Goal: Task Accomplishment & Management: Manage account settings

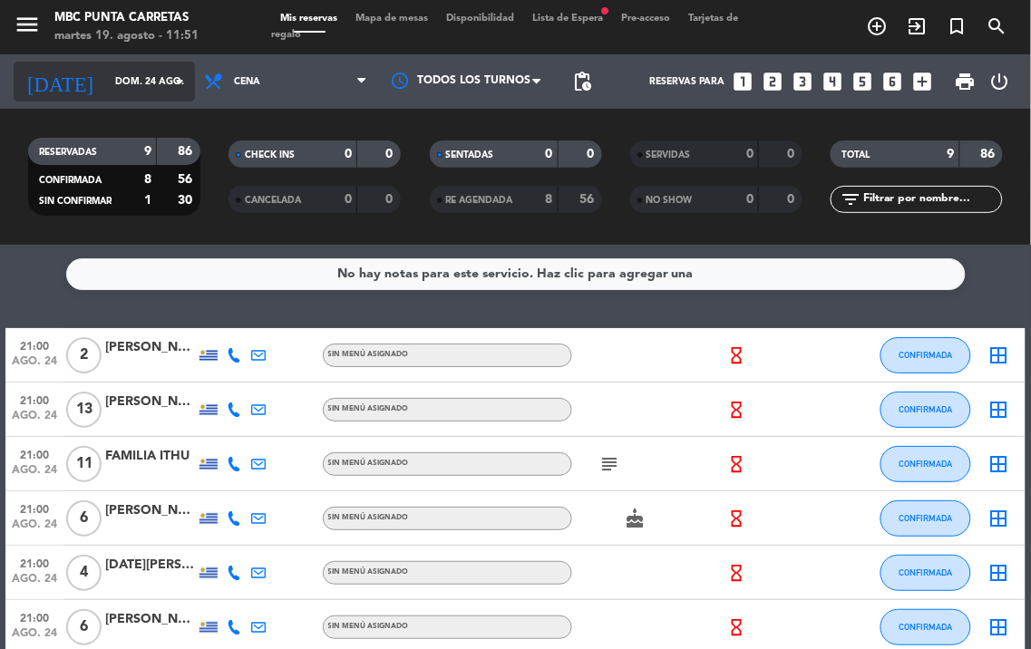
click at [106, 83] on input "dom. 24 ago." at bounding box center [172, 81] width 133 height 29
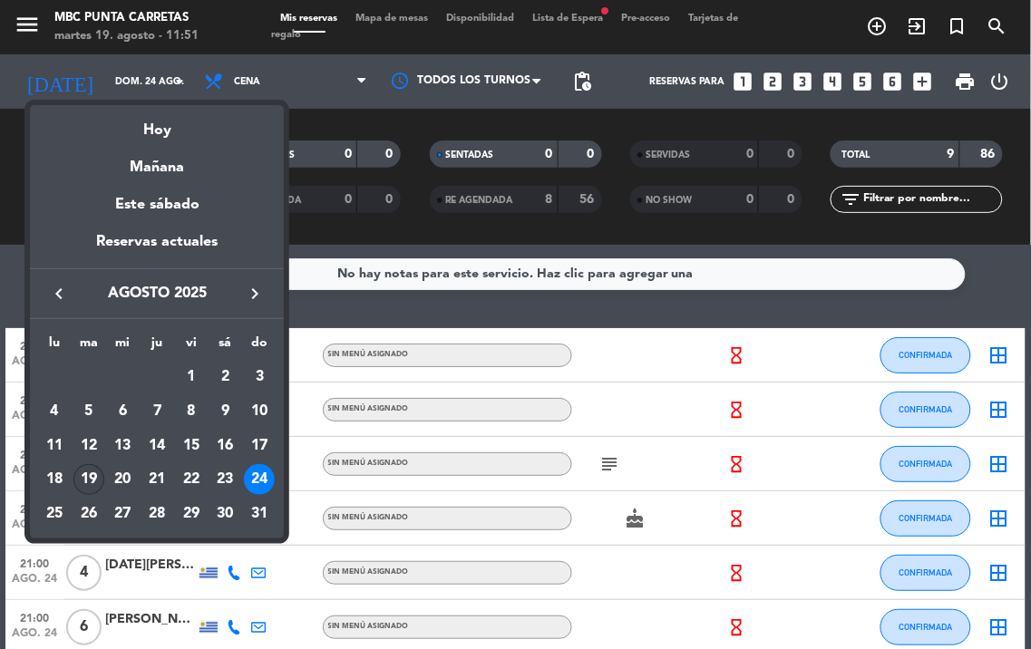
click at [91, 482] on div "19" at bounding box center [88, 479] width 31 height 31
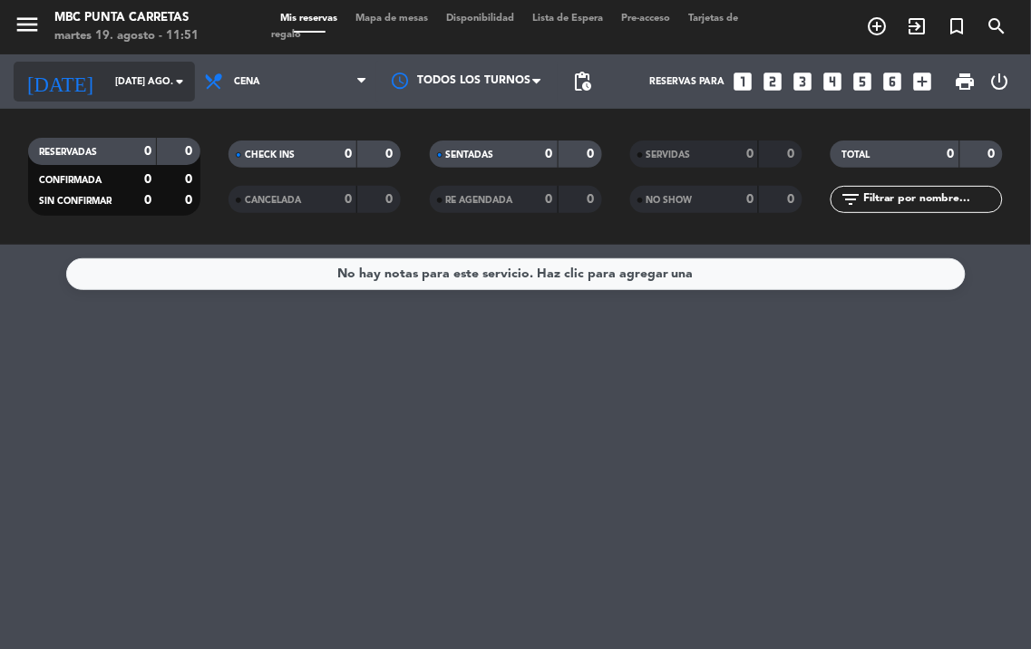
click at [155, 70] on input "[DATE] ago." at bounding box center [172, 81] width 133 height 29
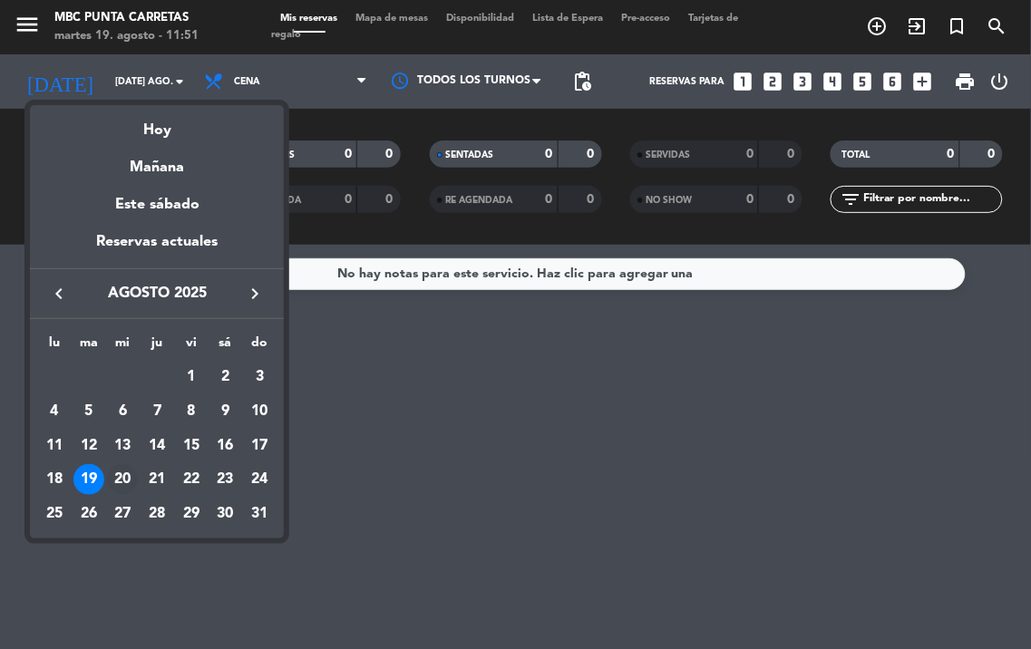
click at [129, 476] on div "20" at bounding box center [122, 479] width 31 height 31
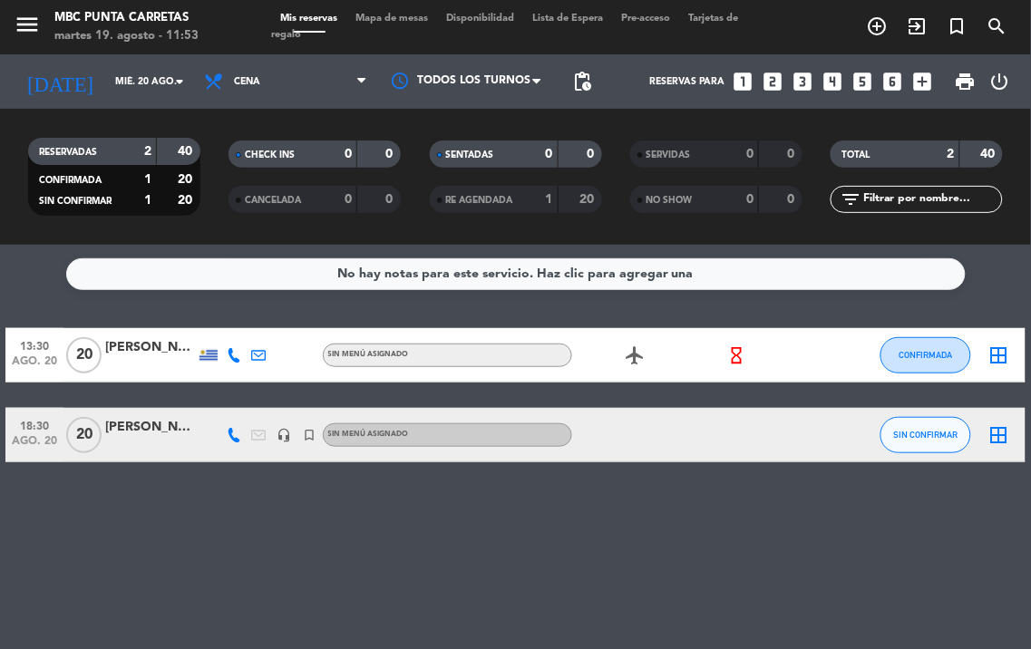
click at [230, 432] on icon at bounding box center [234, 435] width 15 height 15
click at [239, 403] on span "content_paste" at bounding box center [239, 405] width 14 height 14
click at [232, 432] on icon at bounding box center [234, 435] width 15 height 15
click at [234, 354] on icon at bounding box center [234, 355] width 15 height 15
click at [246, 321] on span "content_paste" at bounding box center [253, 325] width 14 height 14
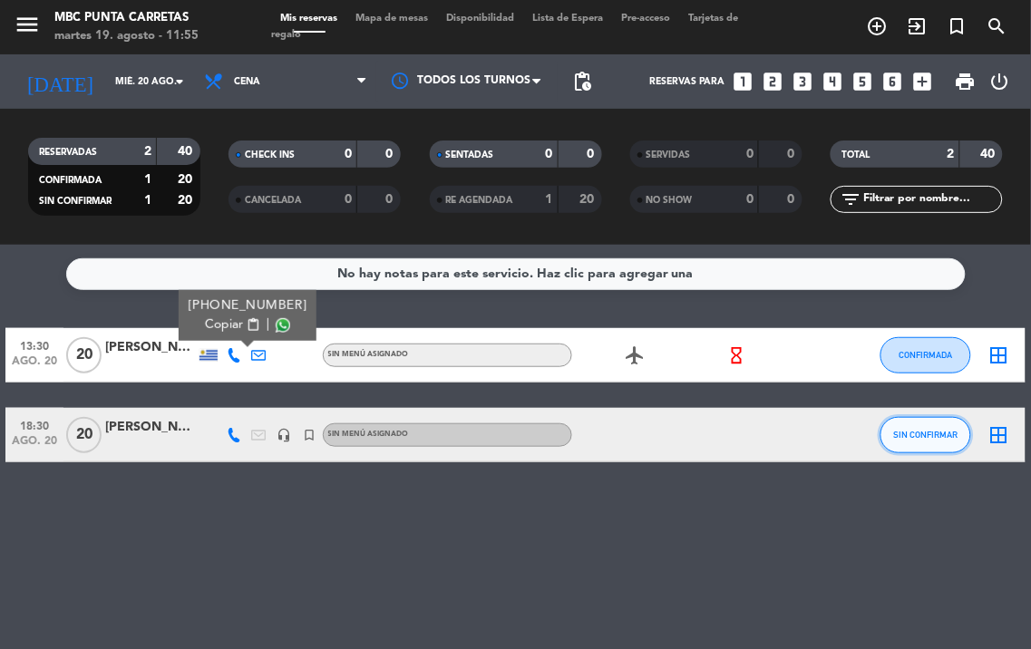
click at [908, 419] on button "SIN CONFIRMAR" at bounding box center [926, 435] width 91 height 36
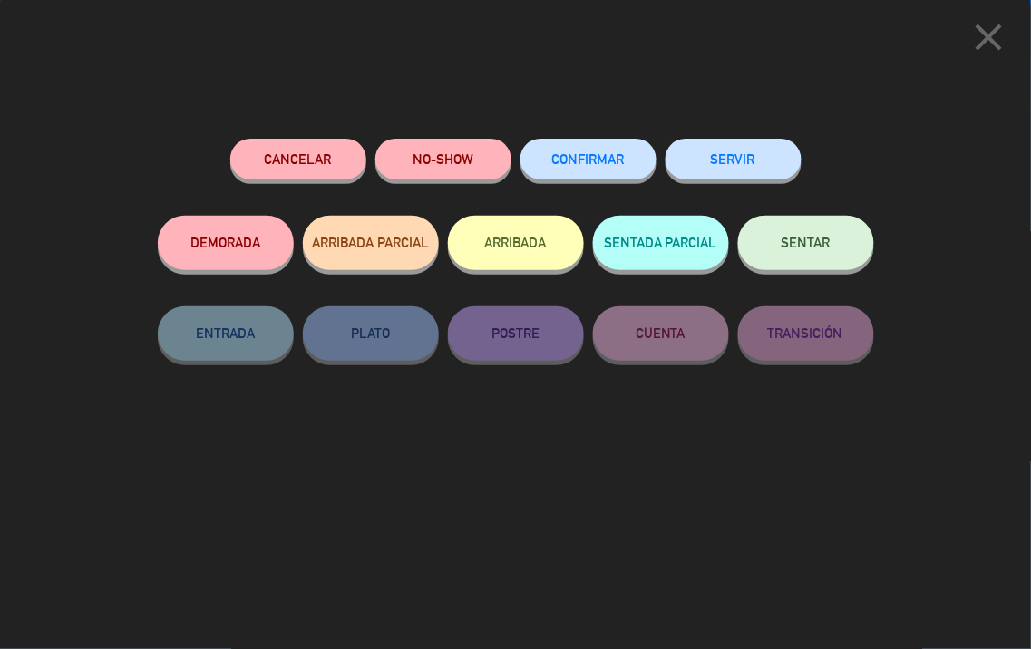
click at [605, 157] on span "CONFIRMAR" at bounding box center [588, 158] width 73 height 15
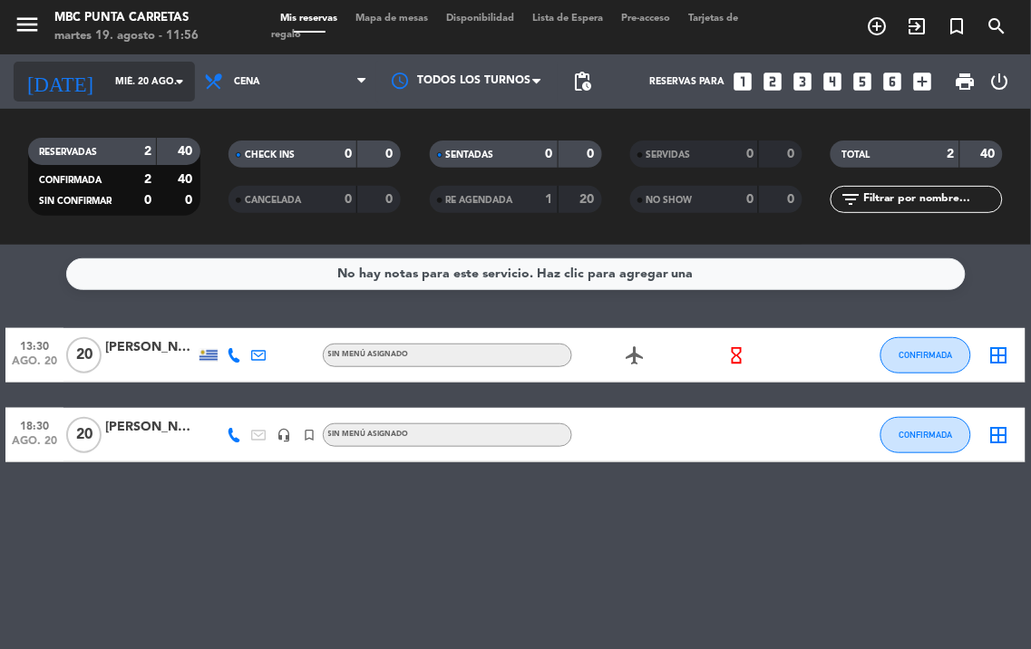
click at [132, 67] on input "mié. 20 ago." at bounding box center [172, 81] width 133 height 29
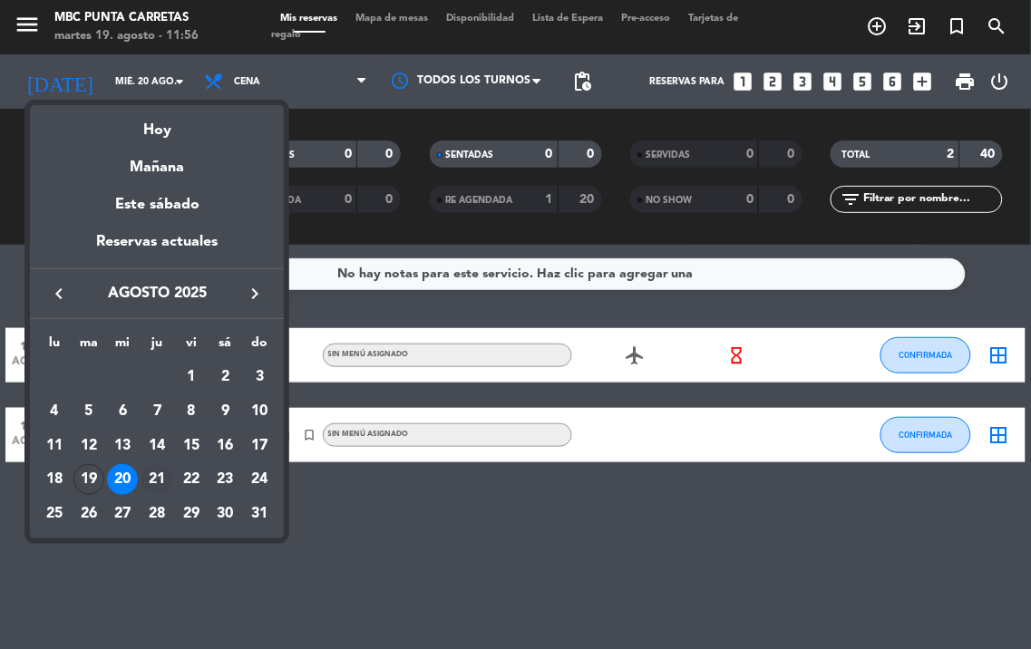
click at [164, 482] on div "21" at bounding box center [156, 479] width 31 height 31
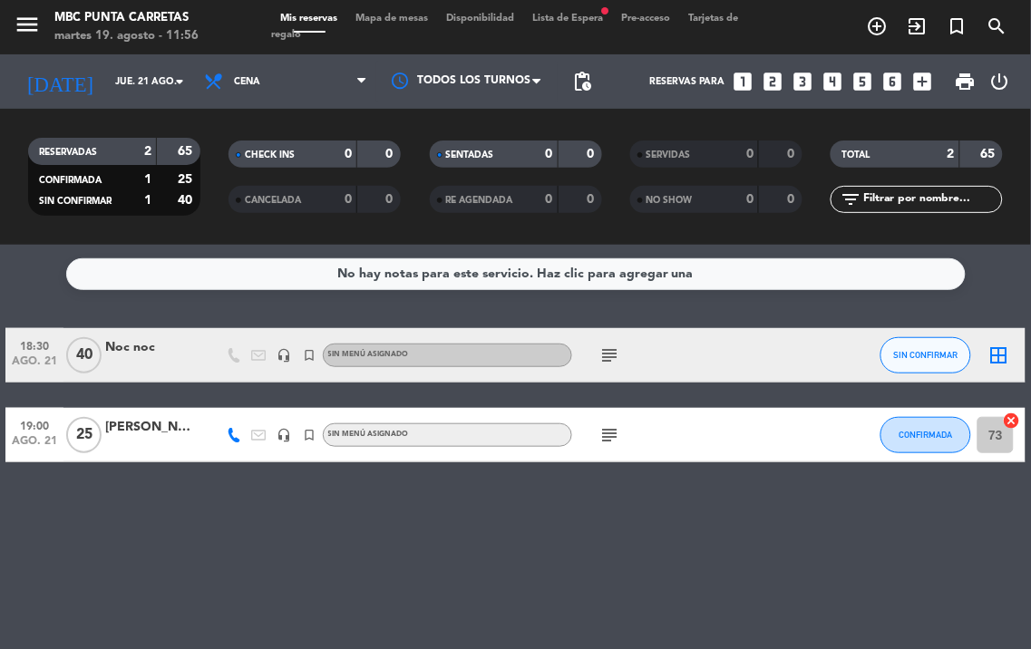
click at [606, 354] on icon "subject" at bounding box center [610, 356] width 22 height 22
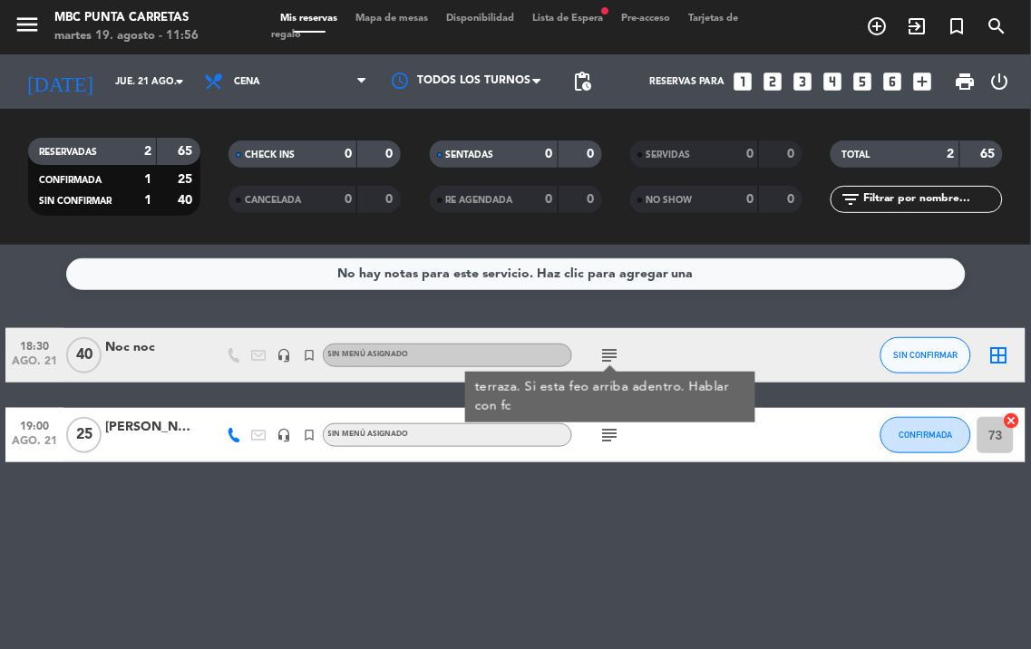
click at [615, 436] on icon "subject" at bounding box center [610, 435] width 22 height 22
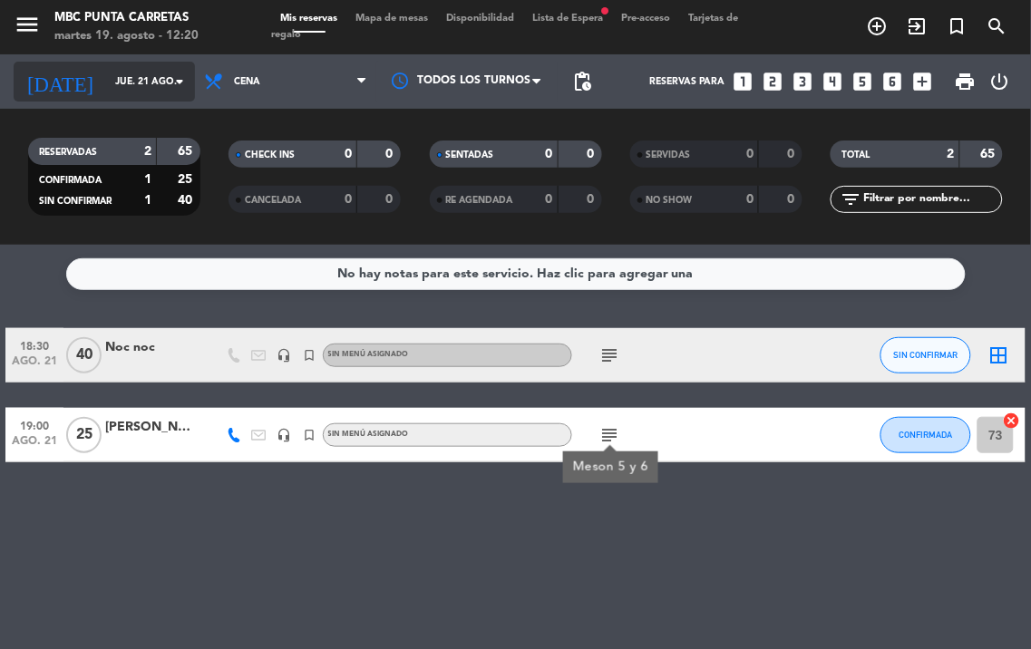
click at [151, 82] on input "jue. 21 ago." at bounding box center [172, 81] width 133 height 29
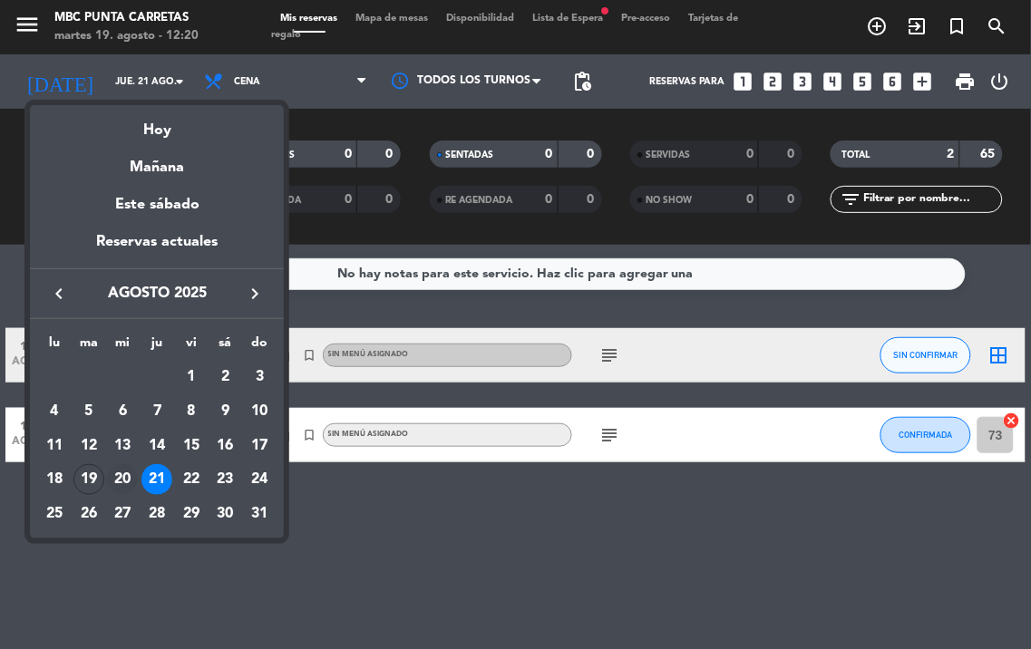
click at [125, 477] on div "20" at bounding box center [122, 479] width 31 height 31
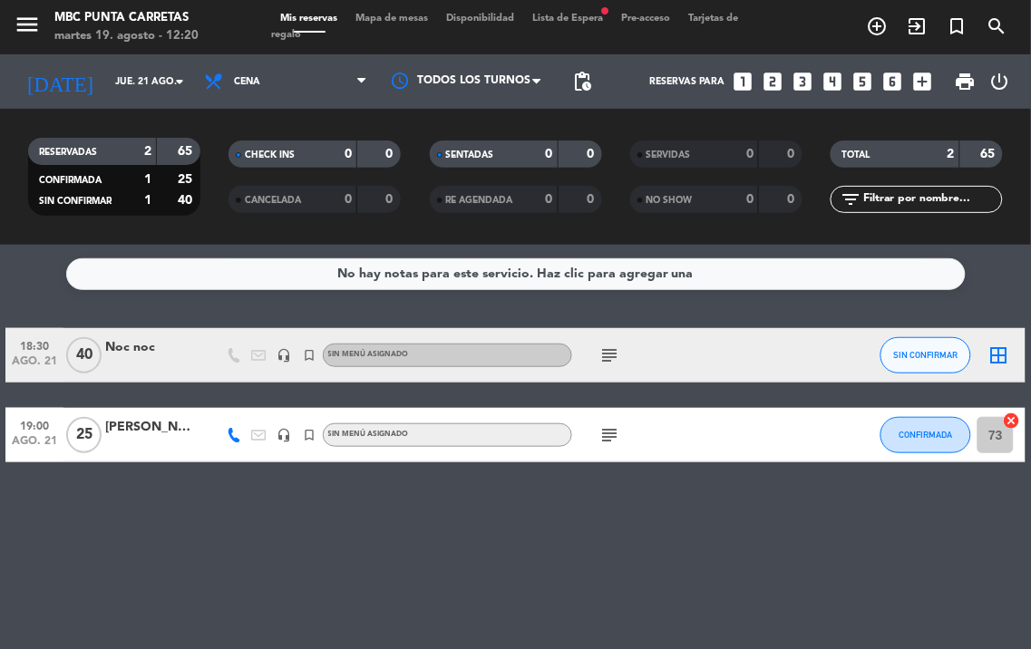
type input "mié. 20 ago."
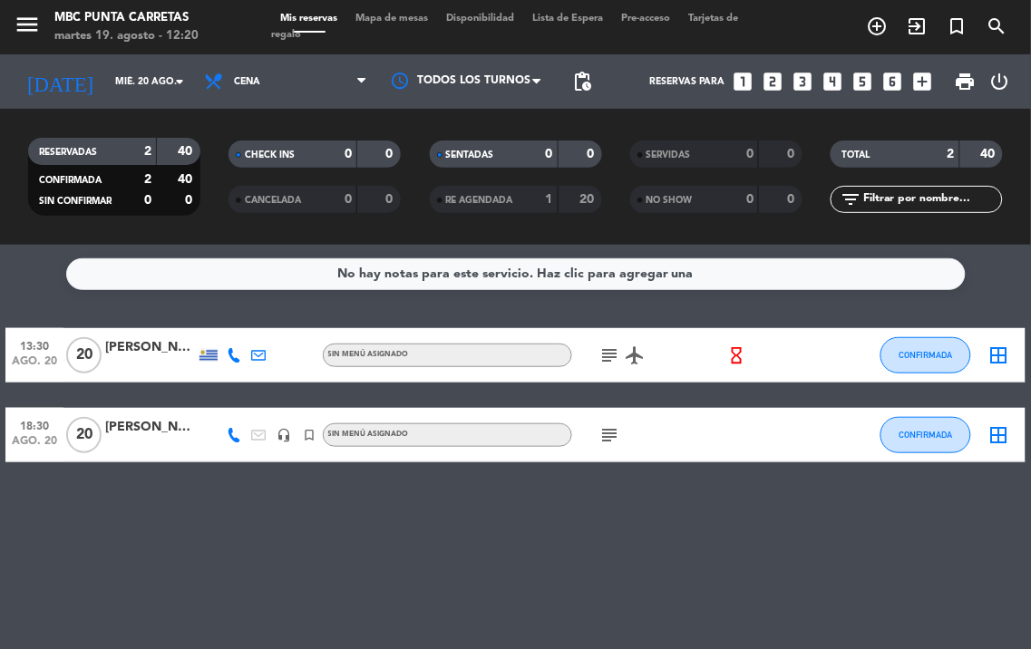
click at [608, 354] on icon "subject" at bounding box center [610, 356] width 22 height 22
click at [611, 431] on icon "subject" at bounding box center [610, 435] width 22 height 22
click at [180, 436] on div "[PERSON_NAME]" at bounding box center [150, 427] width 91 height 21
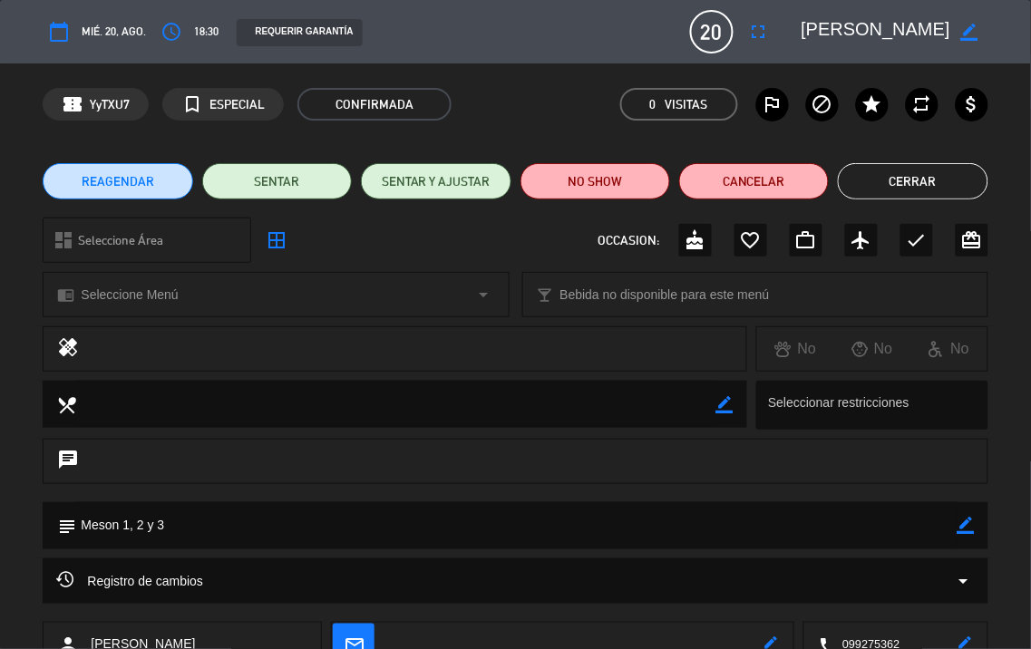
click at [963, 524] on icon "border_color" at bounding box center [966, 525] width 17 height 17
click at [899, 523] on textarea at bounding box center [516, 525] width 881 height 46
type textarea "Meson 1, 2 y 3 ///"
click at [959, 524] on icon at bounding box center [966, 525] width 17 height 17
click at [880, 190] on button "Cerrar" at bounding box center [913, 181] width 150 height 36
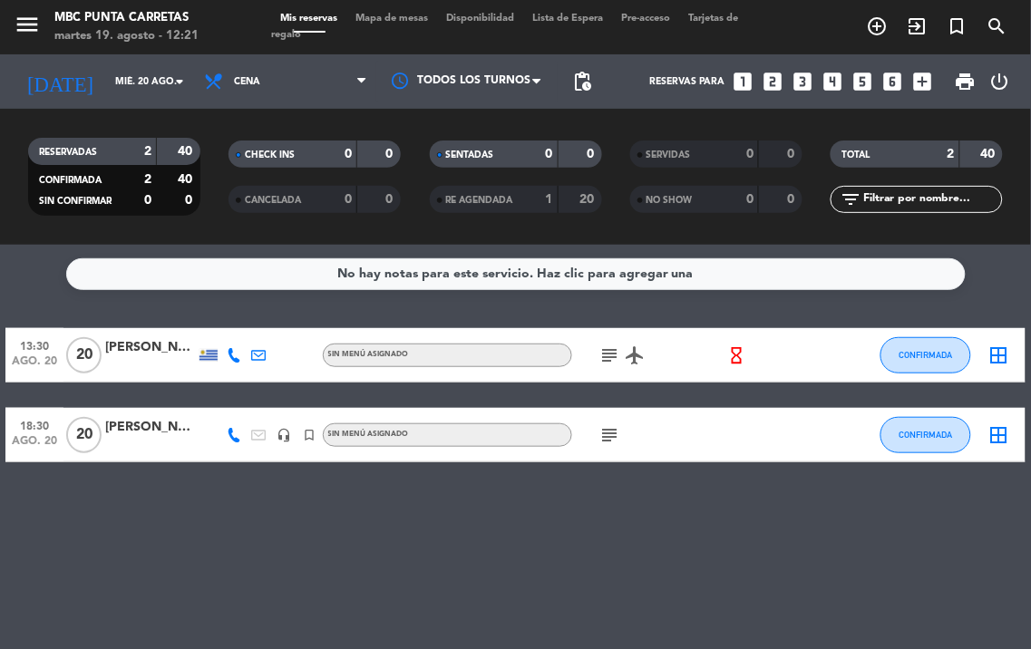
click at [151, 370] on div at bounding box center [150, 365] width 91 height 15
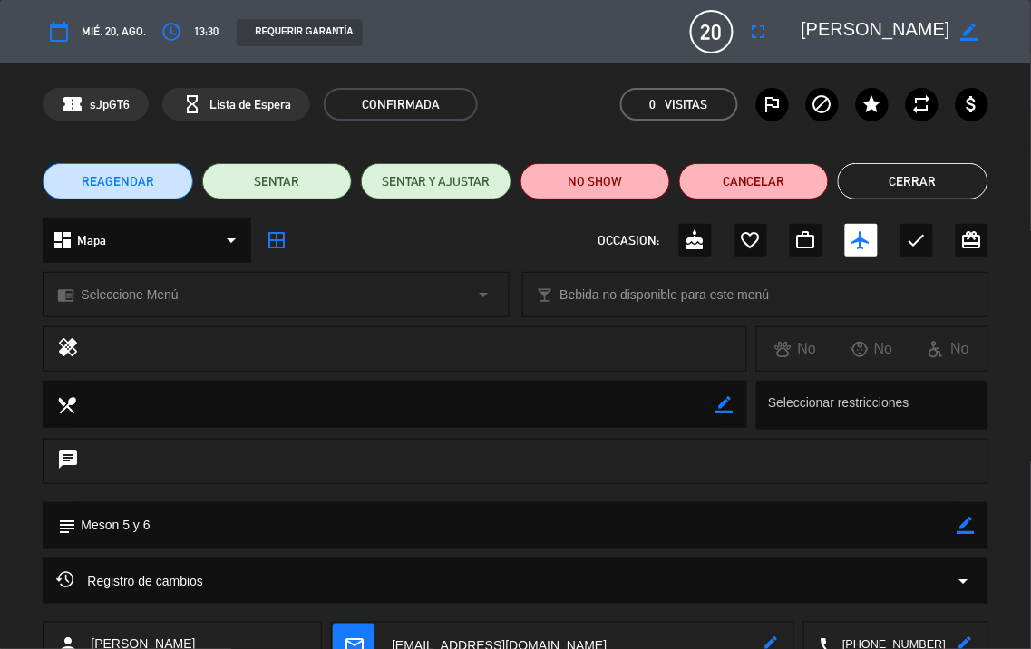
click at [967, 523] on icon "border_color" at bounding box center [966, 525] width 17 height 17
click at [832, 520] on textarea at bounding box center [516, 525] width 881 height 46
type textarea "Meson 5 y 6 ///"
click at [974, 518] on icon at bounding box center [966, 525] width 17 height 17
click at [884, 169] on button "Cerrar" at bounding box center [913, 181] width 150 height 36
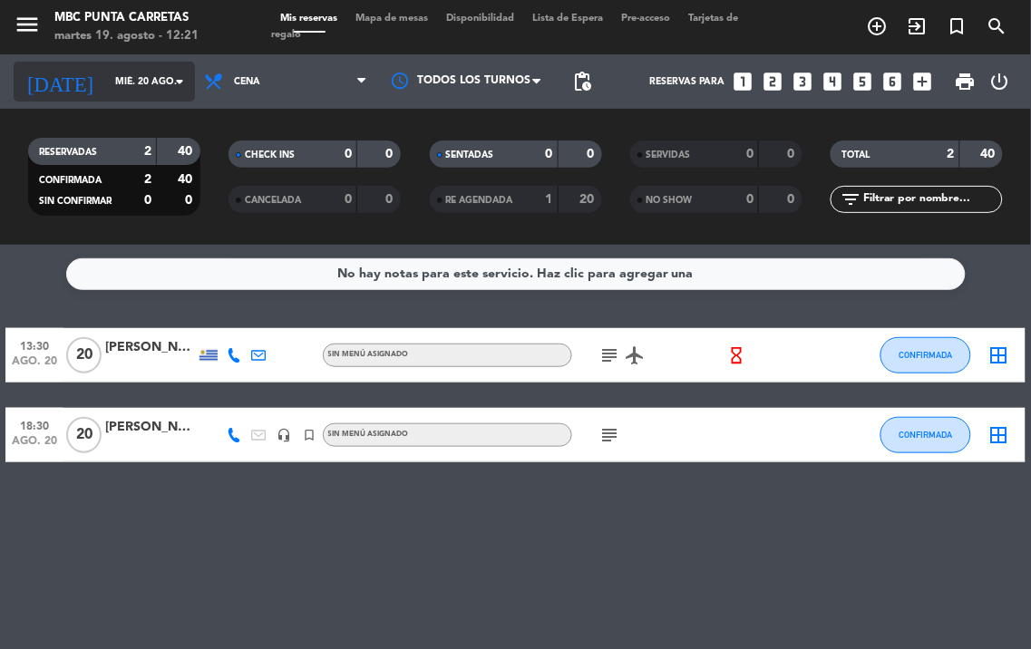
click at [130, 88] on input "mié. 20 ago." at bounding box center [172, 81] width 133 height 29
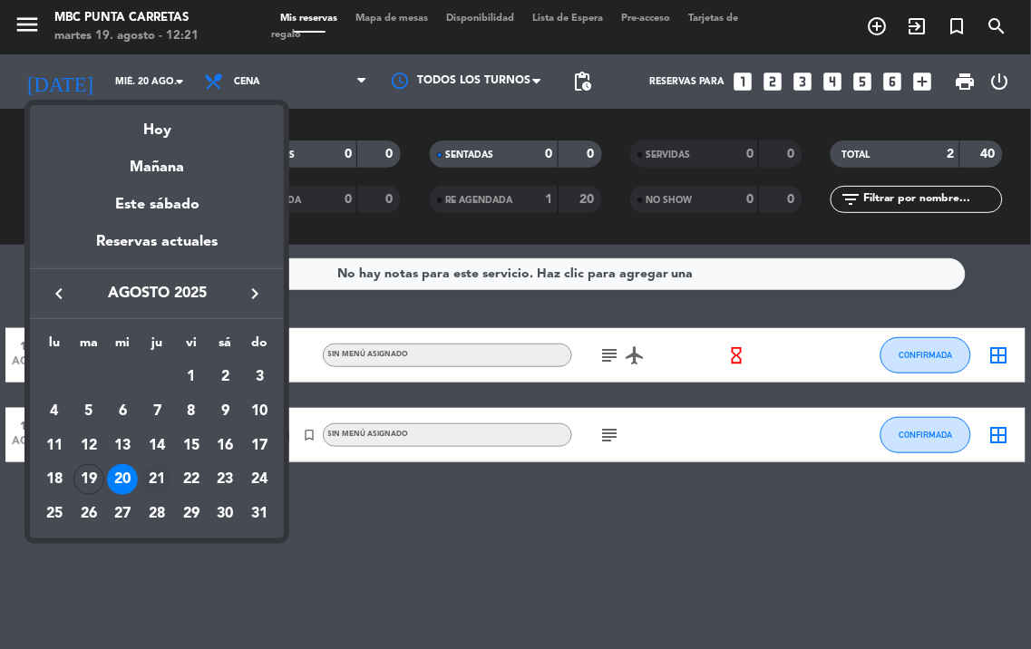
click at [152, 476] on div "21" at bounding box center [156, 479] width 31 height 31
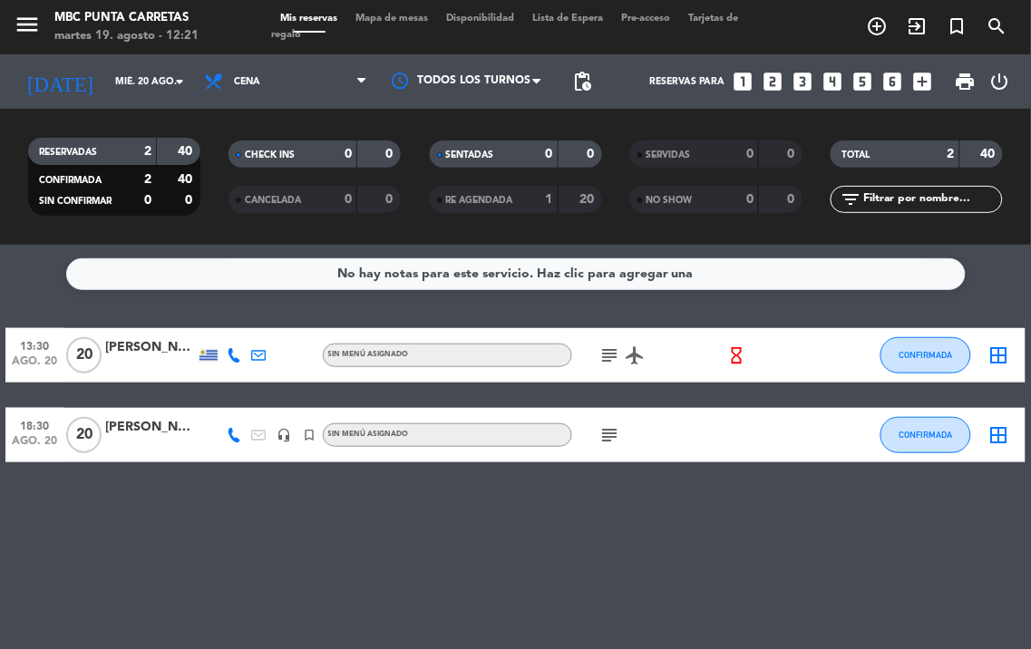
type input "jue. 21 ago."
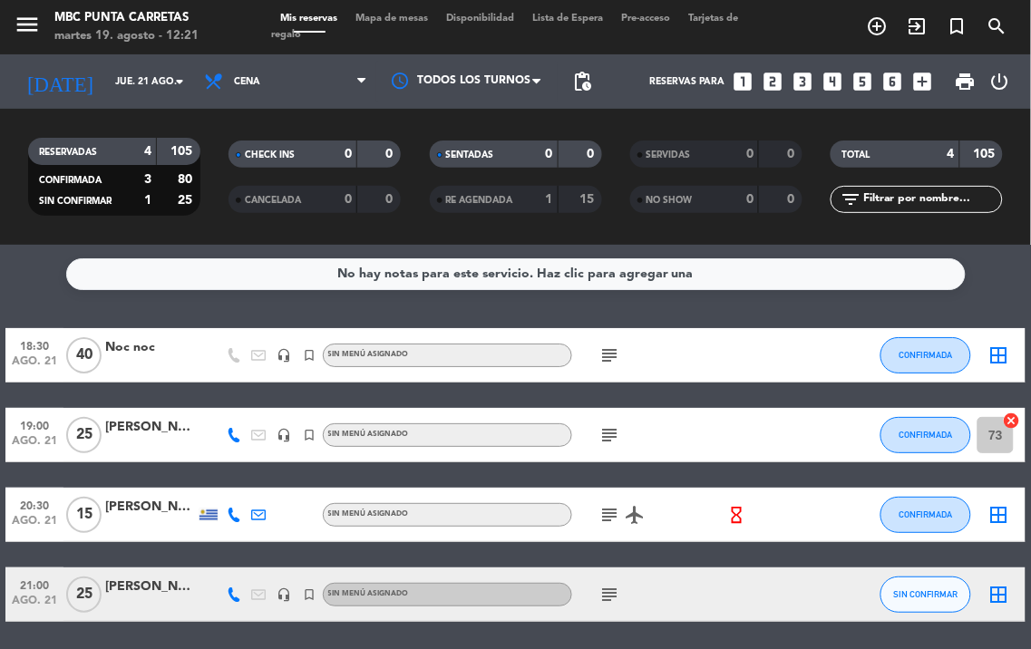
scroll to position [62, 0]
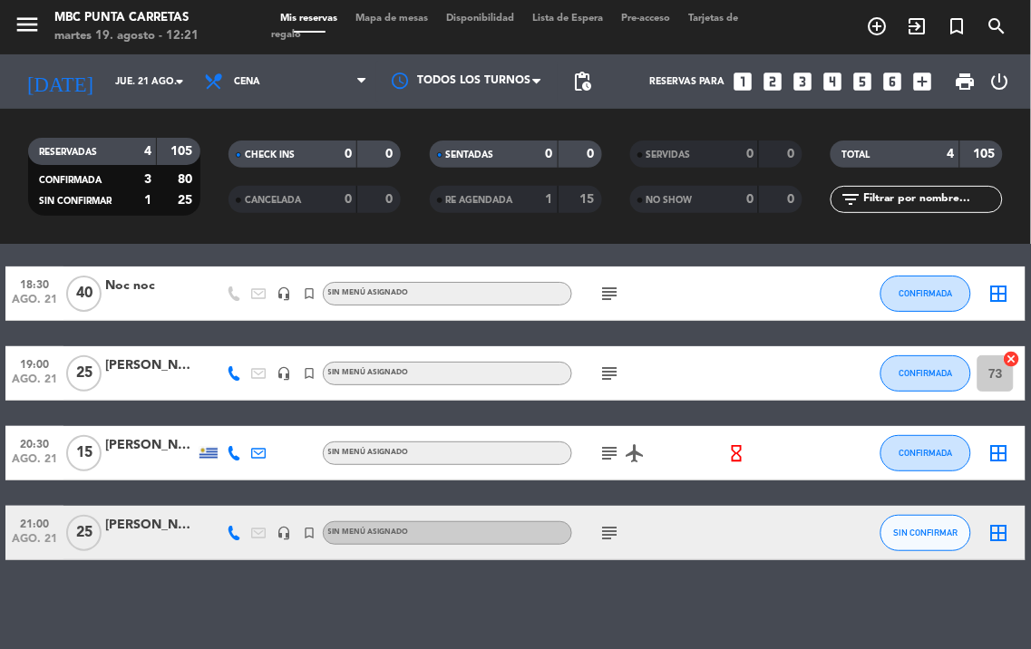
click at [606, 529] on icon "subject" at bounding box center [610, 533] width 22 height 22
click at [229, 532] on icon at bounding box center [234, 533] width 15 height 15
click at [237, 496] on span "content_paste" at bounding box center [239, 503] width 14 height 14
click at [237, 451] on icon at bounding box center [234, 453] width 15 height 15
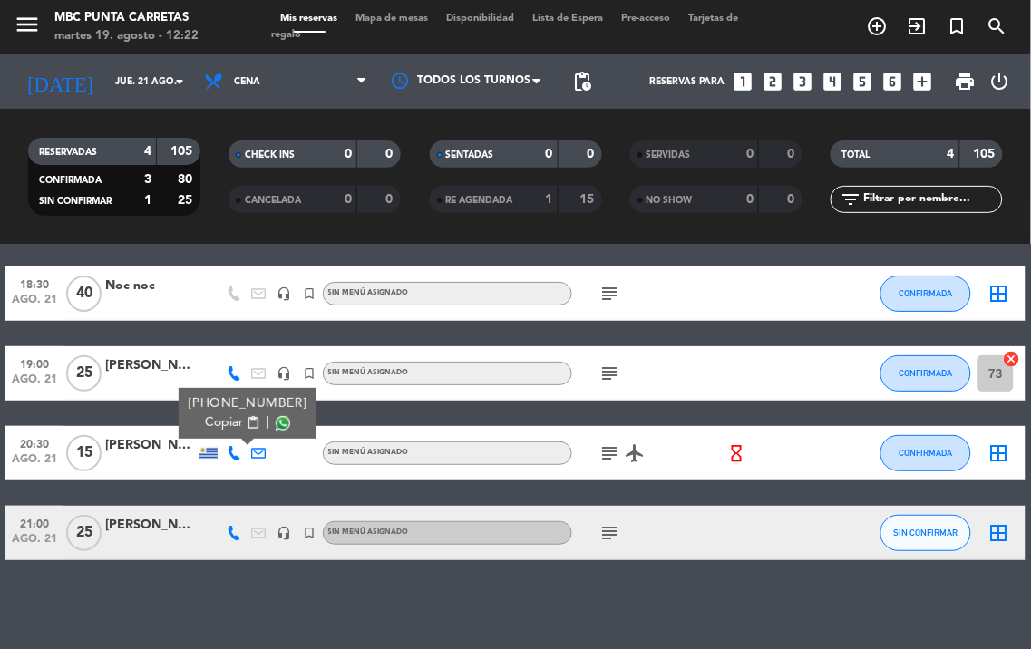
click at [246, 421] on span "content_paste" at bounding box center [253, 423] width 14 height 14
click at [233, 449] on icon at bounding box center [234, 453] width 15 height 15
click at [239, 375] on icon at bounding box center [234, 373] width 15 height 15
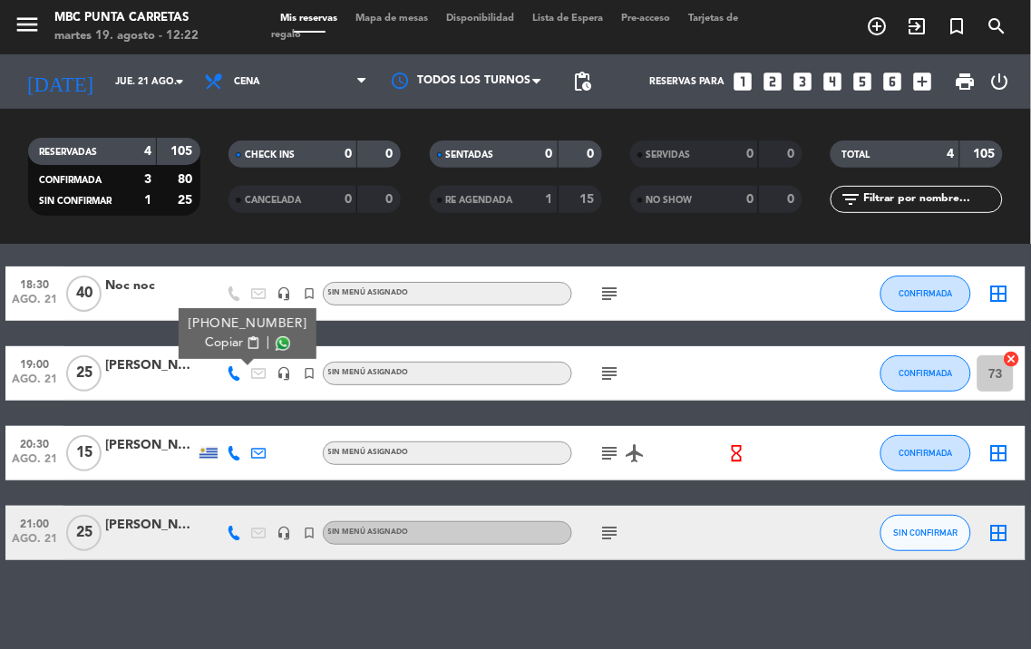
click at [246, 336] on span "content_paste" at bounding box center [253, 343] width 14 height 14
click at [232, 453] on icon at bounding box center [234, 453] width 15 height 15
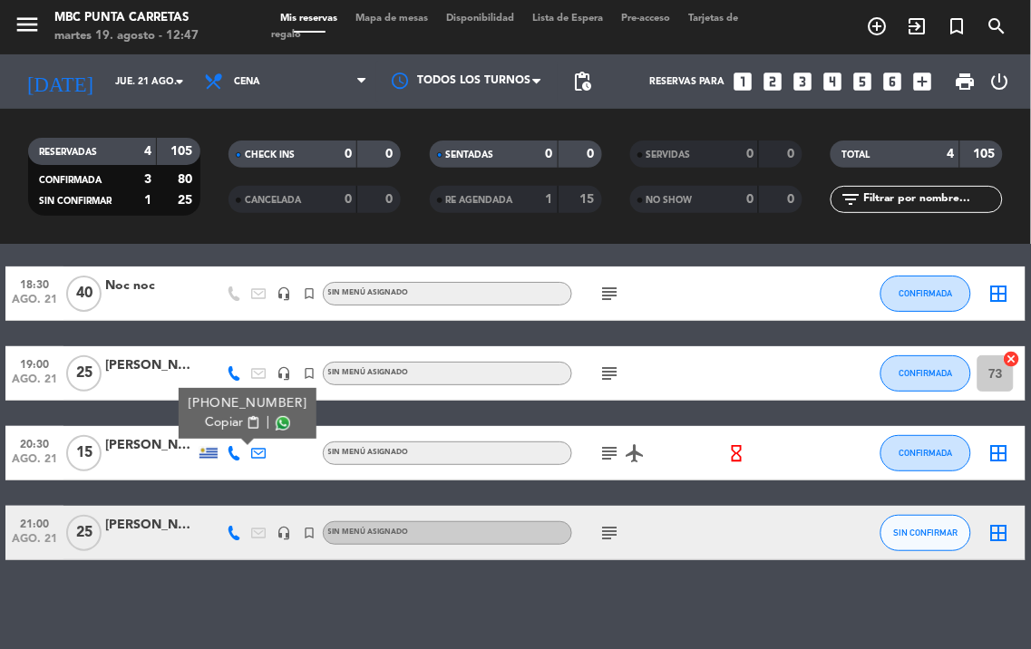
click at [601, 364] on icon "subject" at bounding box center [610, 374] width 22 height 22
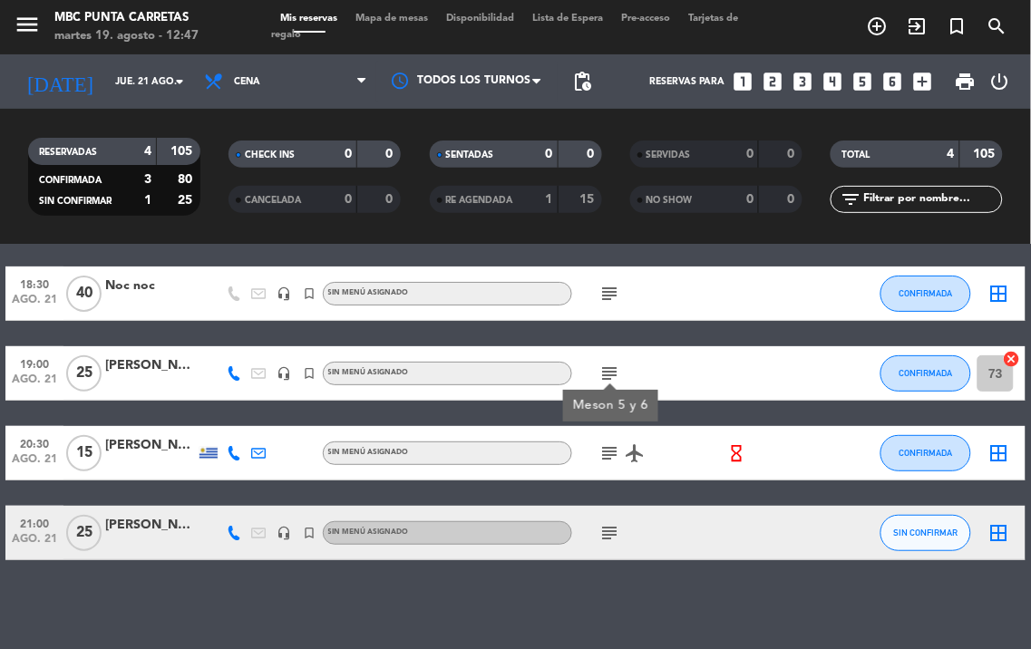
click at [173, 384] on div at bounding box center [150, 383] width 91 height 15
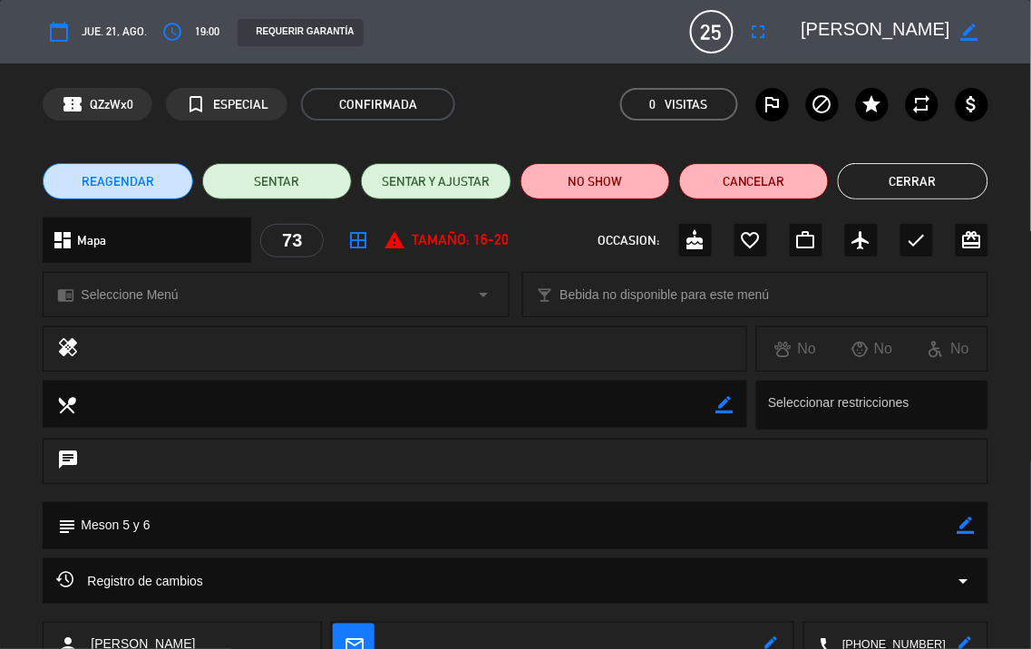
click at [958, 524] on icon "border_color" at bounding box center [966, 525] width 17 height 17
click at [890, 524] on textarea at bounding box center [516, 525] width 881 height 46
type textarea "Meson 5 y 6 ///"
click at [966, 529] on icon at bounding box center [966, 525] width 17 height 17
click at [858, 174] on button "Cerrar" at bounding box center [913, 181] width 150 height 36
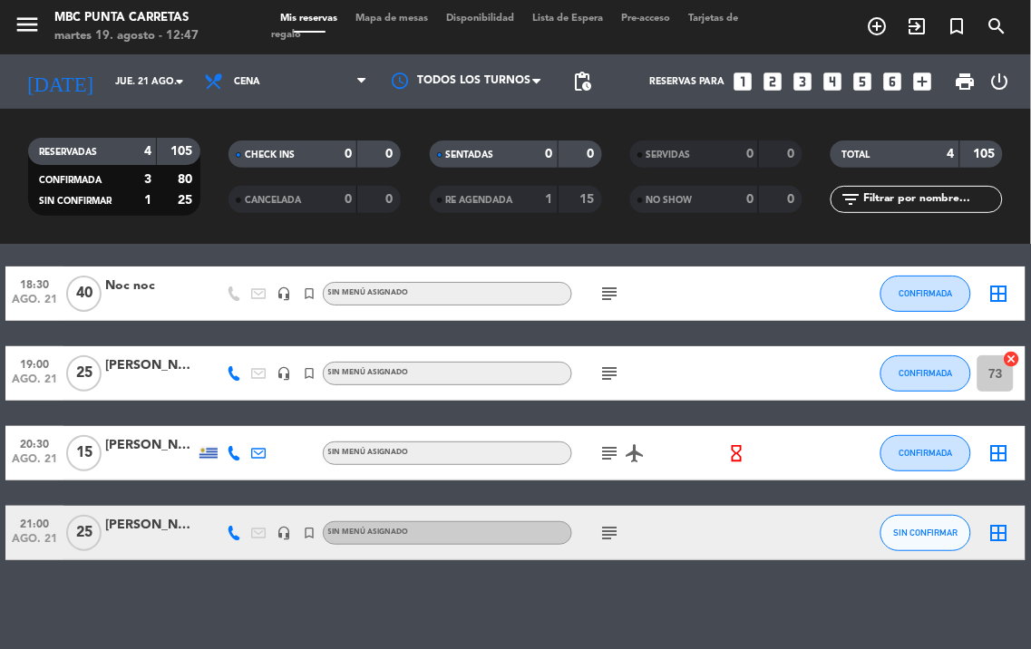
click at [608, 452] on icon "subject" at bounding box center [610, 454] width 22 height 22
click at [145, 445] on div "[PERSON_NAME]" at bounding box center [150, 445] width 91 height 21
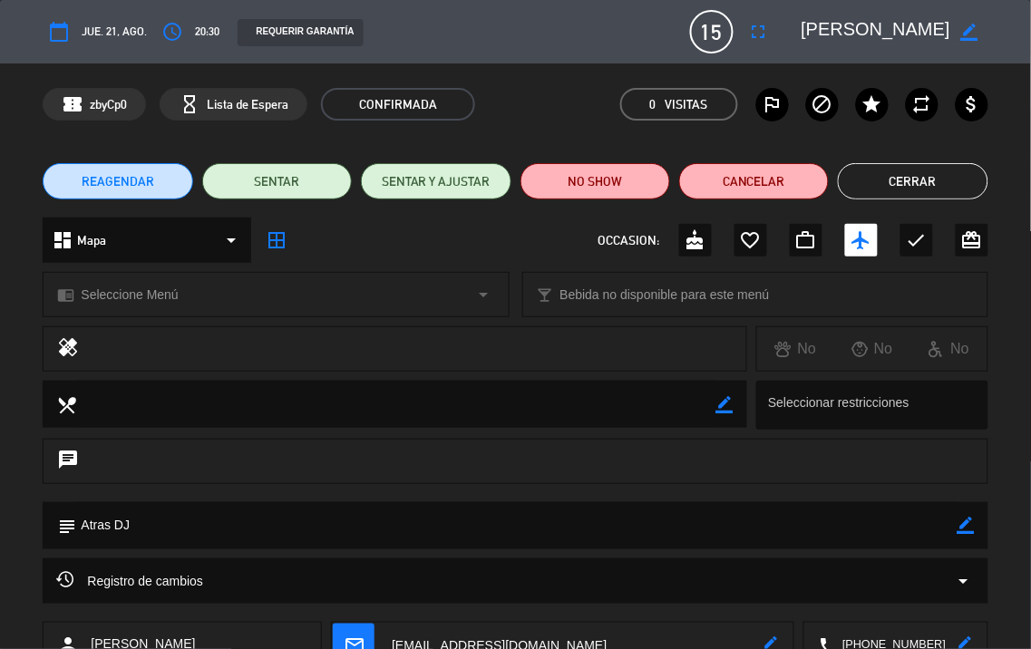
click at [975, 519] on div "subject border_color" at bounding box center [515, 525] width 945 height 47
click at [958, 523] on icon "border_color" at bounding box center [966, 525] width 17 height 17
click at [908, 524] on textarea at bounding box center [516, 525] width 881 height 46
type textarea "Atras DJ///"
click at [966, 533] on div at bounding box center [966, 525] width 17 height 47
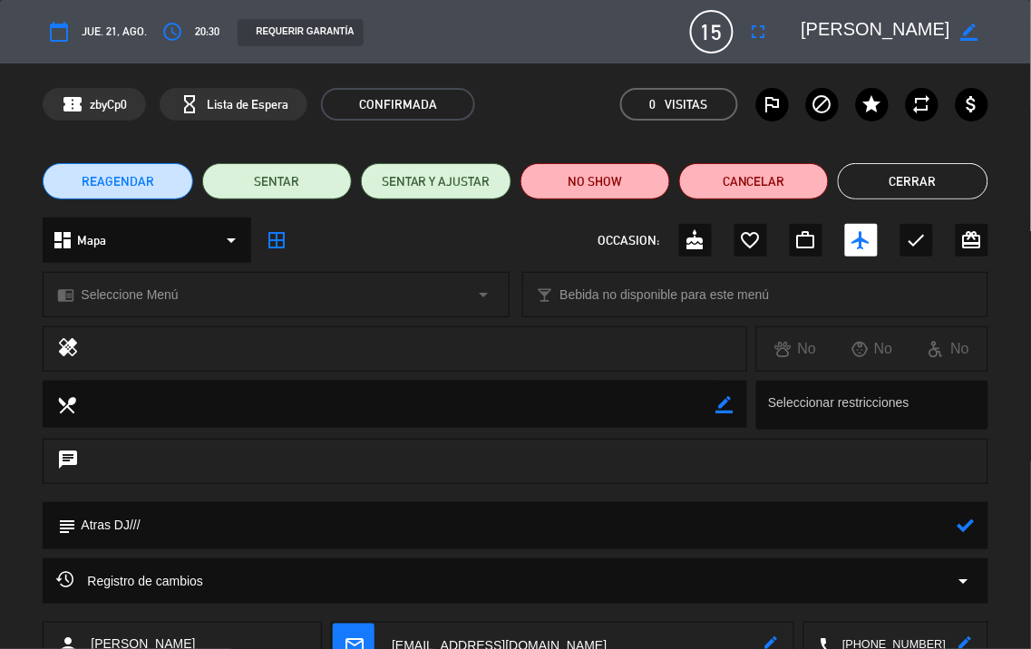
click at [966, 526] on icon at bounding box center [966, 525] width 17 height 17
click at [954, 176] on button "Cerrar" at bounding box center [913, 181] width 150 height 36
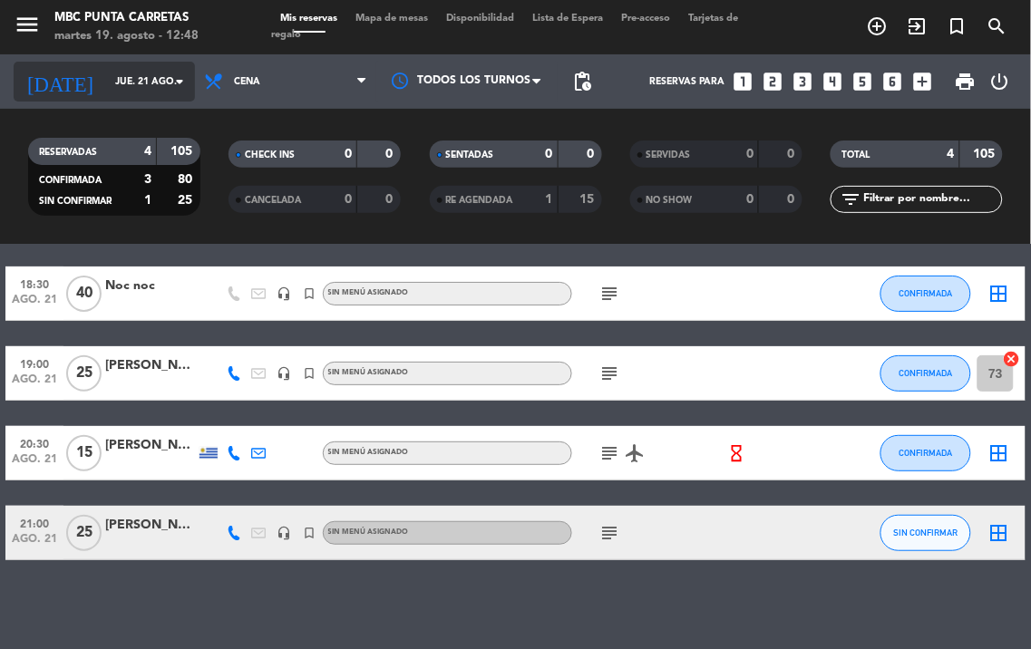
click at [189, 87] on icon "arrow_drop_down" at bounding box center [180, 82] width 22 height 22
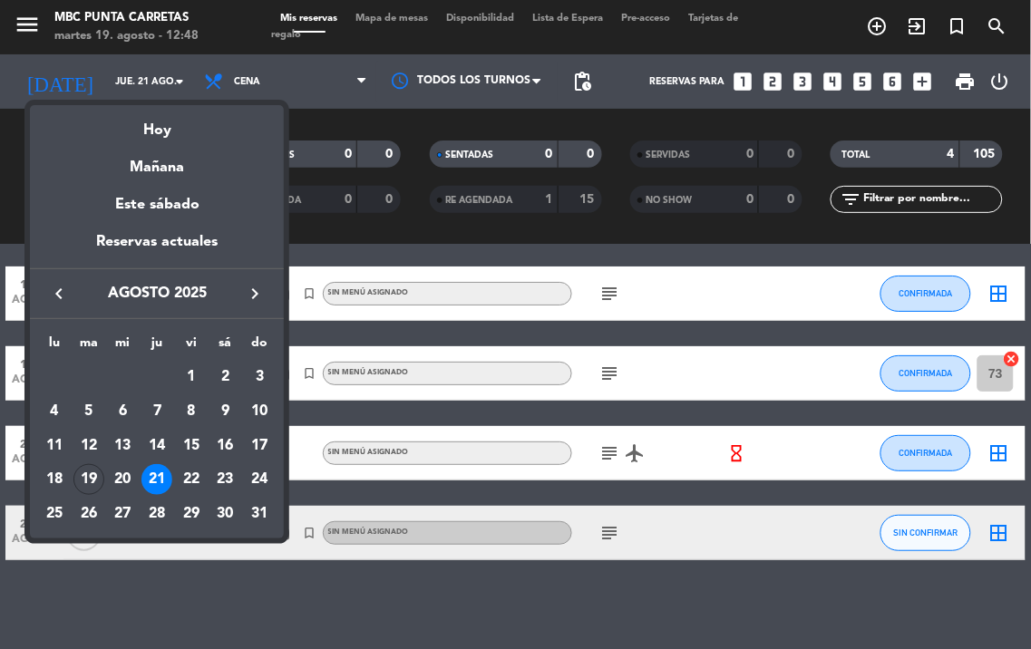
click at [131, 484] on div "20" at bounding box center [122, 479] width 31 height 31
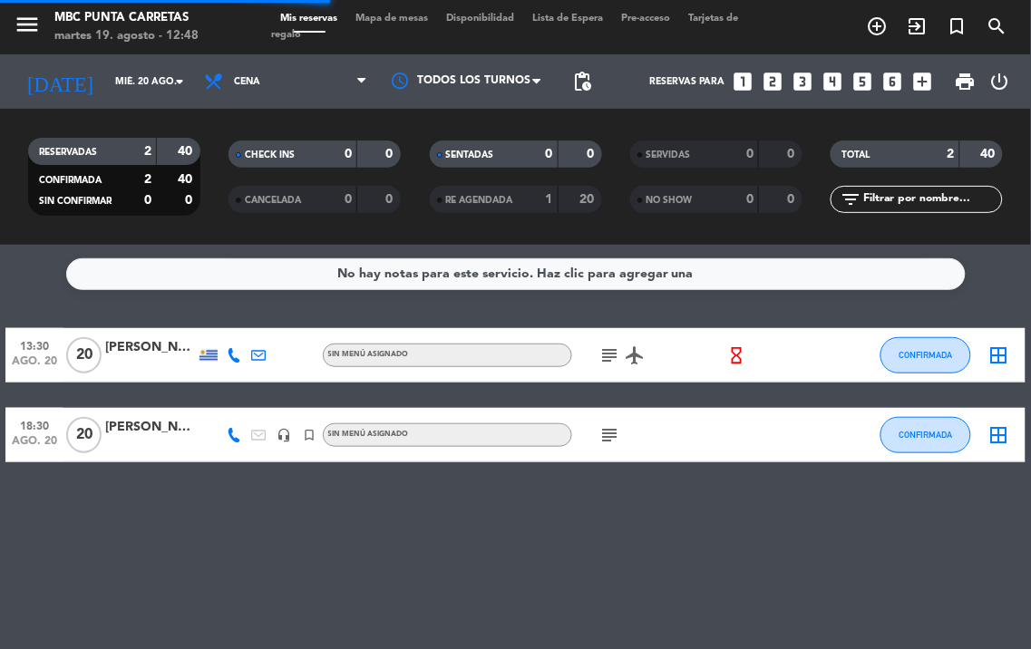
scroll to position [0, 0]
click at [229, 354] on icon at bounding box center [234, 355] width 15 height 15
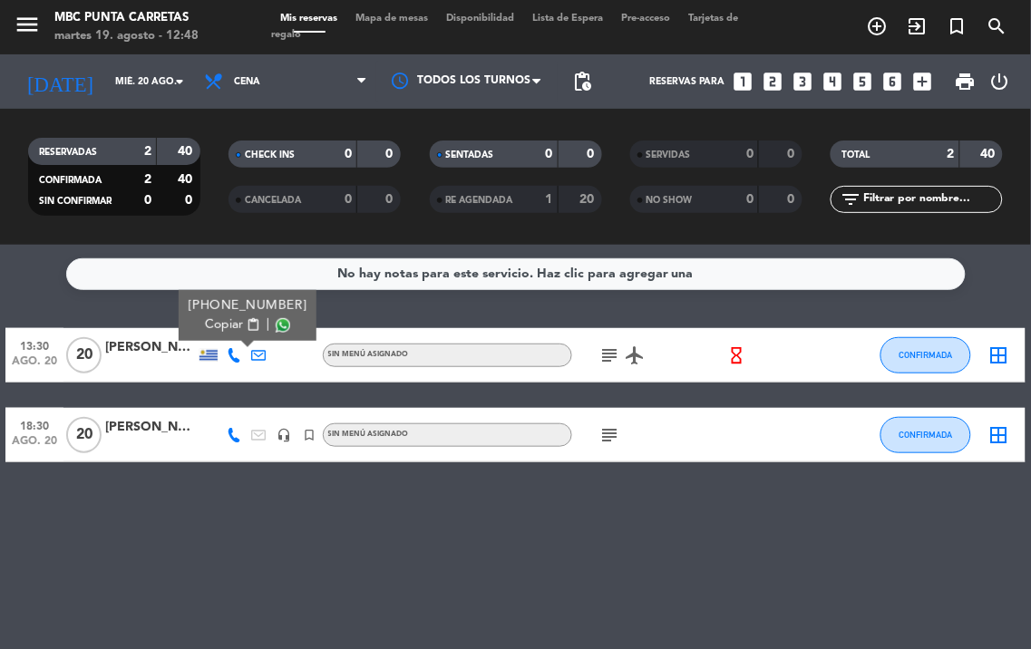
click at [610, 350] on icon "subject" at bounding box center [610, 356] width 22 height 22
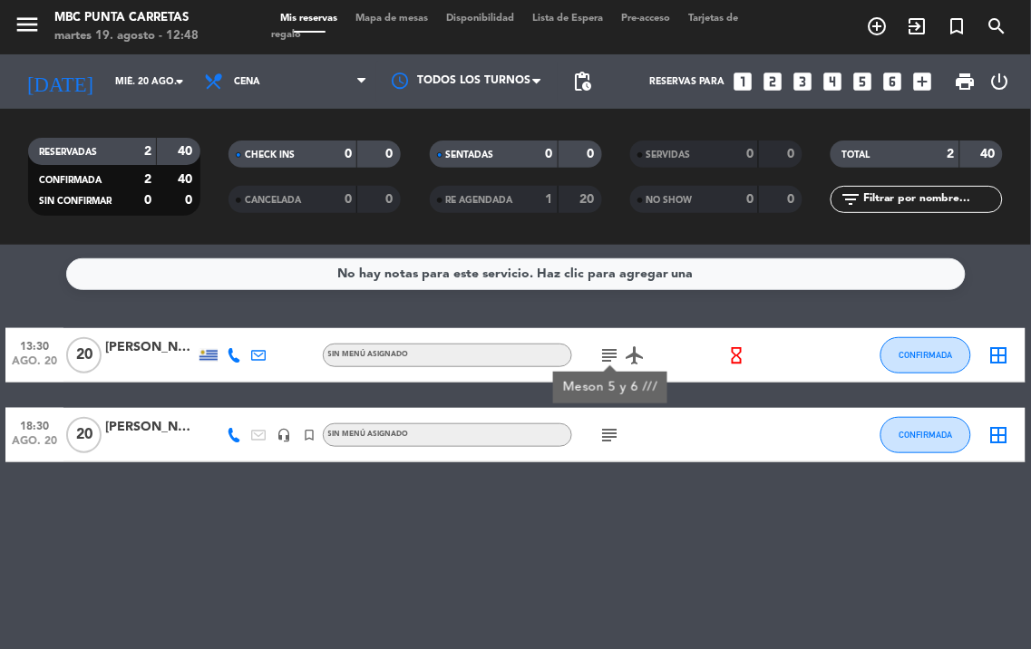
click at [610, 350] on icon "subject" at bounding box center [610, 356] width 22 height 22
click at [231, 348] on icon at bounding box center [234, 355] width 15 height 15
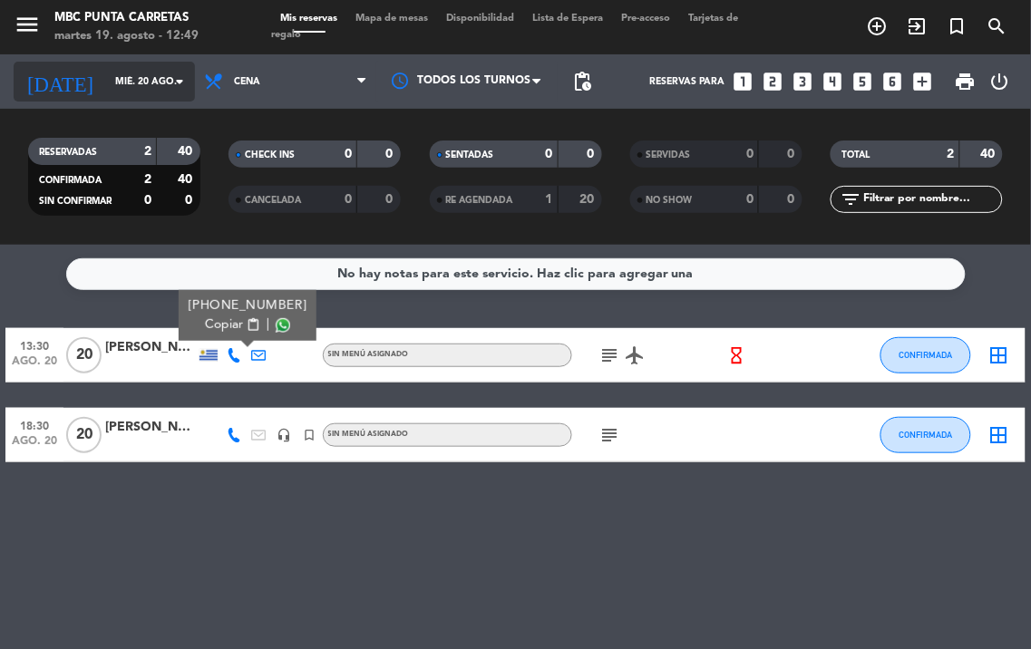
click at [142, 70] on input "mié. 20 ago." at bounding box center [172, 81] width 133 height 29
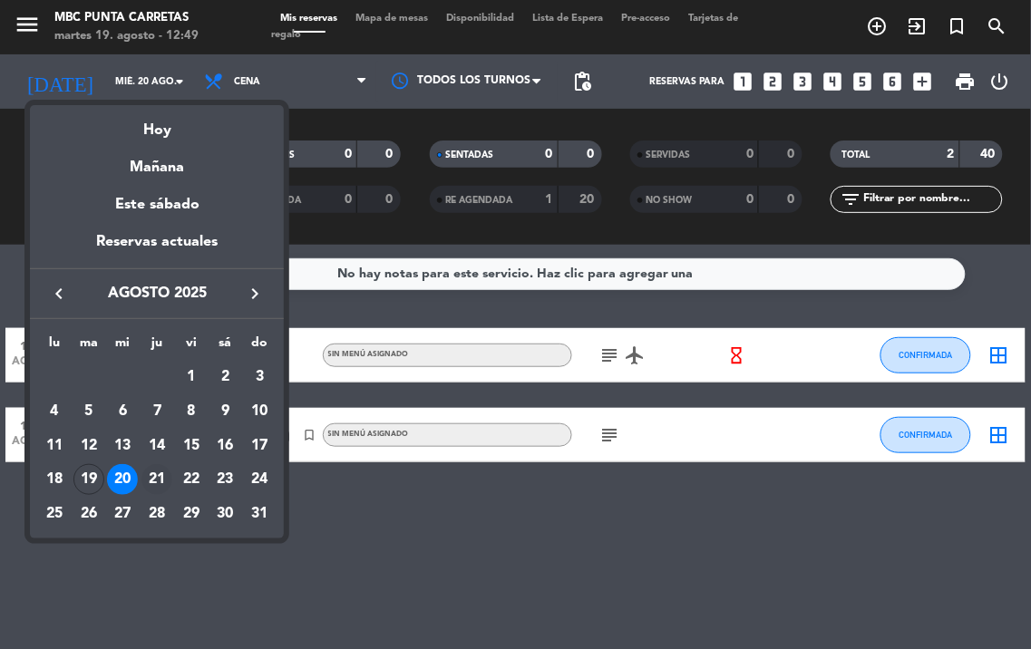
click at [154, 472] on div "21" at bounding box center [156, 479] width 31 height 31
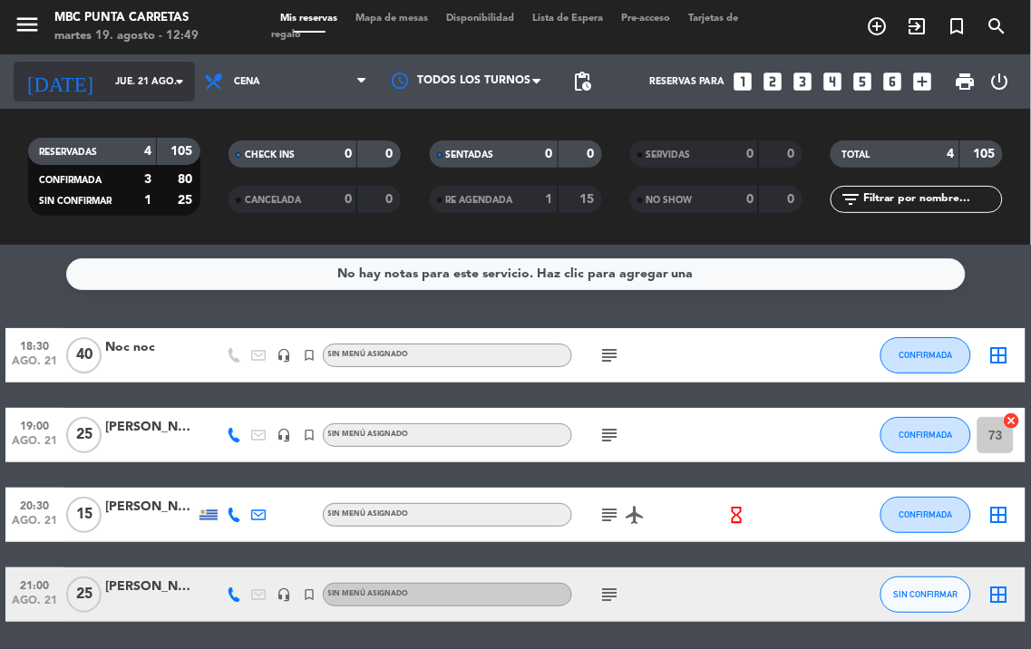
click at [174, 82] on icon "arrow_drop_down" at bounding box center [180, 82] width 22 height 22
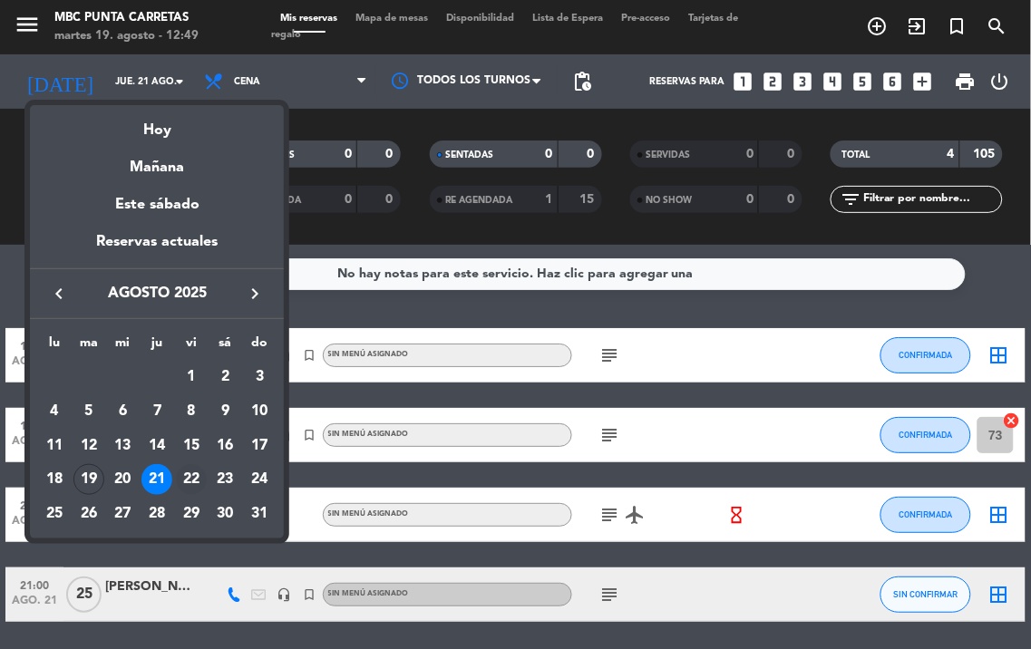
click at [198, 476] on div "22" at bounding box center [191, 479] width 31 height 31
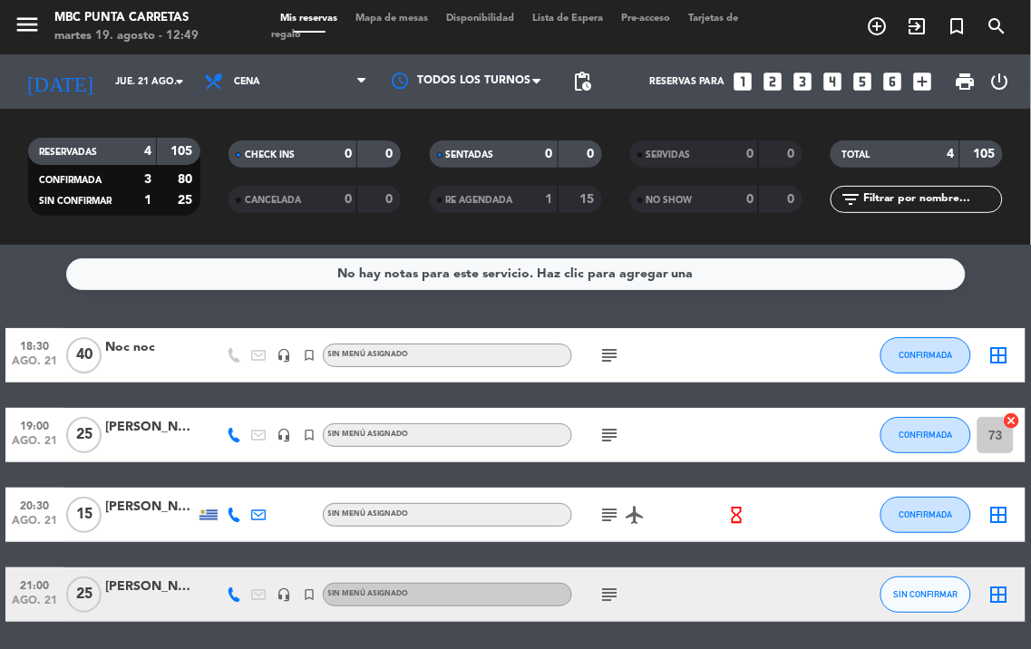
type input "vie. 22 ago."
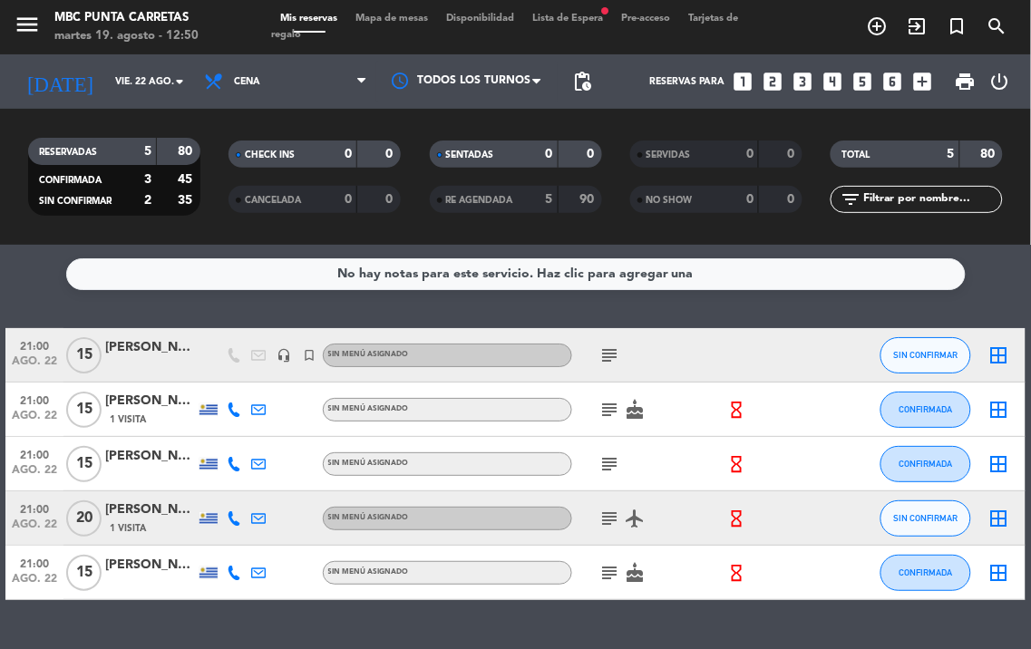
scroll to position [41, 0]
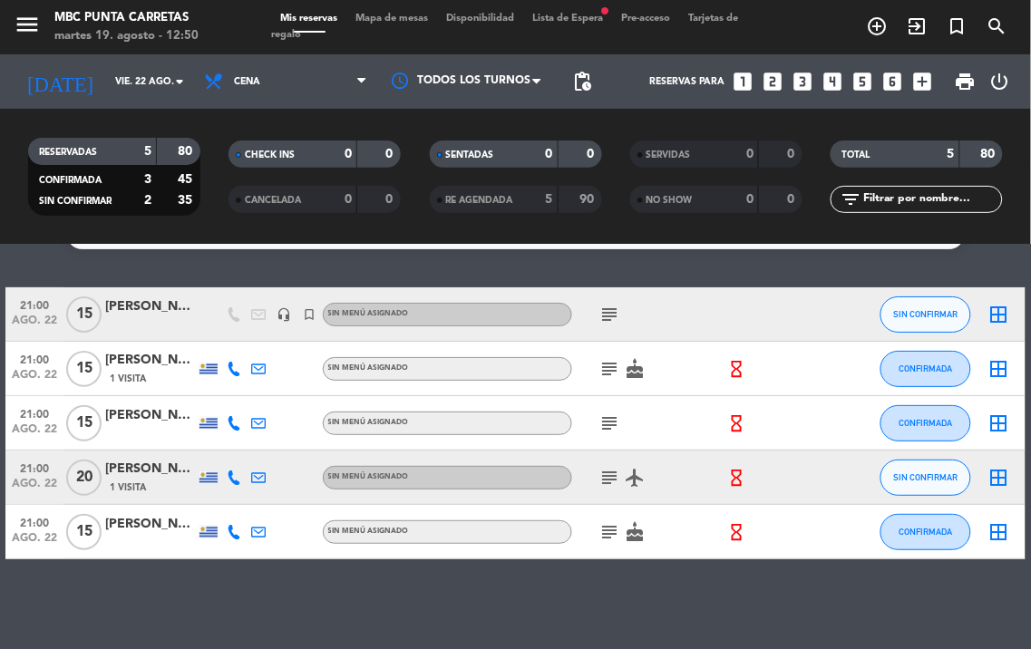
click at [236, 533] on icon at bounding box center [234, 532] width 15 height 15
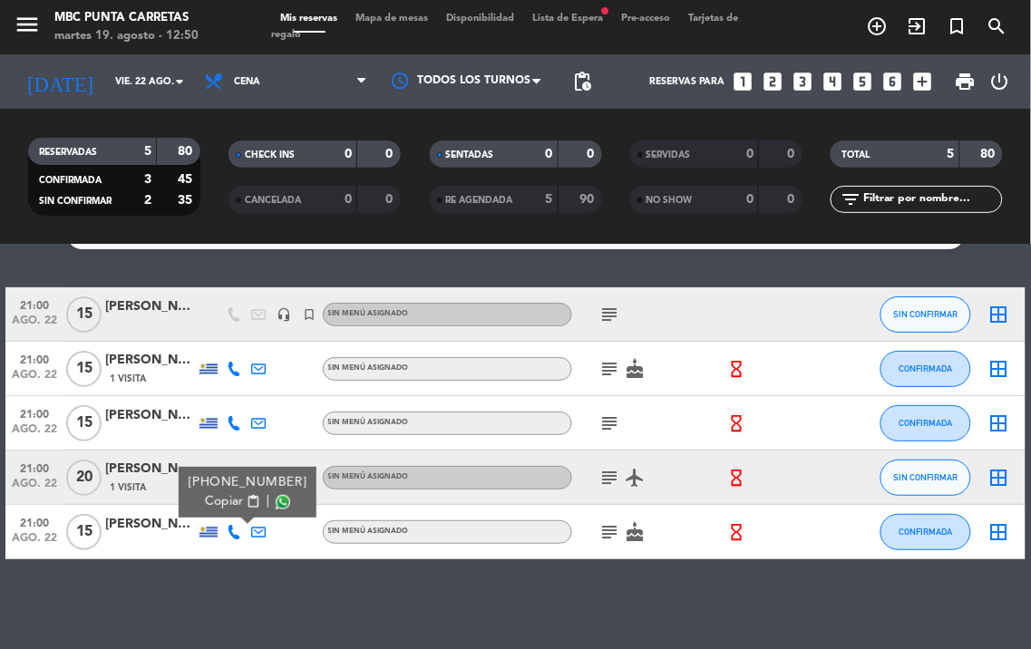
click at [240, 492] on button "Copiar content_paste" at bounding box center [232, 501] width 55 height 19
click at [236, 527] on icon at bounding box center [234, 532] width 15 height 15
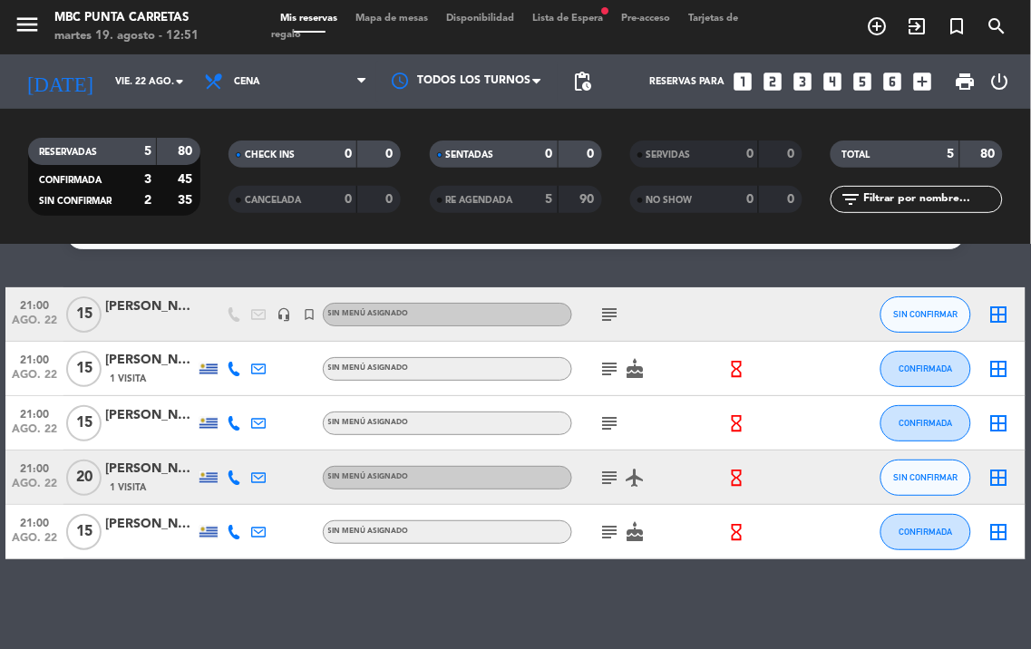
click at [237, 477] on icon at bounding box center [234, 478] width 15 height 15
click at [246, 442] on span "content_paste" at bounding box center [253, 448] width 14 height 14
click at [234, 476] on icon at bounding box center [234, 478] width 15 height 15
click at [237, 420] on icon at bounding box center [234, 423] width 15 height 15
click at [246, 387] on span "content_paste" at bounding box center [253, 393] width 14 height 14
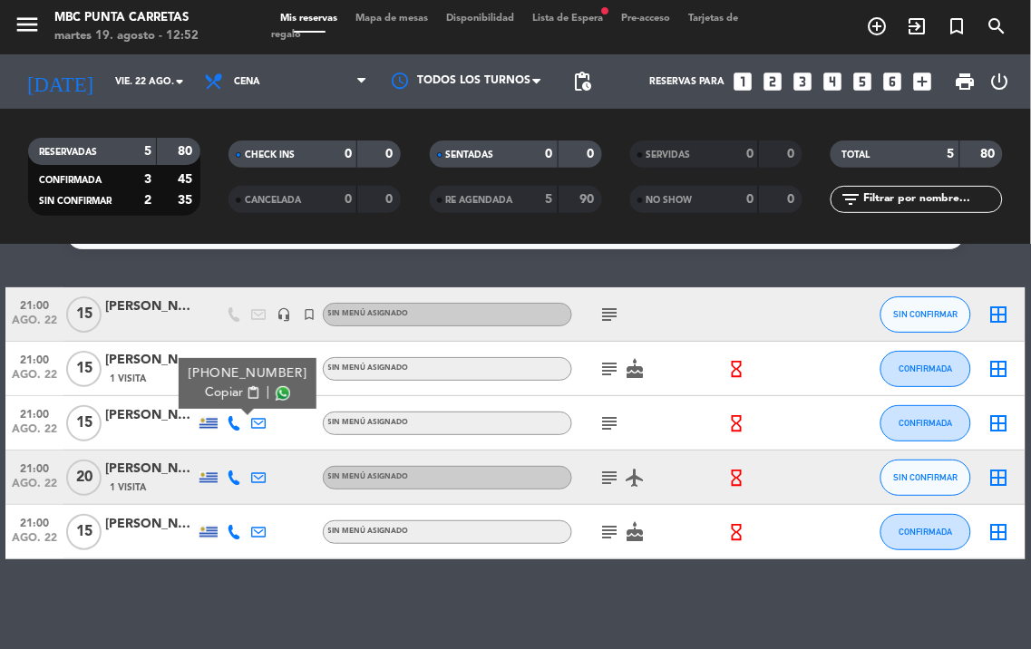
click at [233, 428] on icon at bounding box center [234, 423] width 15 height 15
click at [238, 379] on div at bounding box center [233, 369] width 25 height 54
click at [238, 372] on icon at bounding box center [234, 369] width 15 height 15
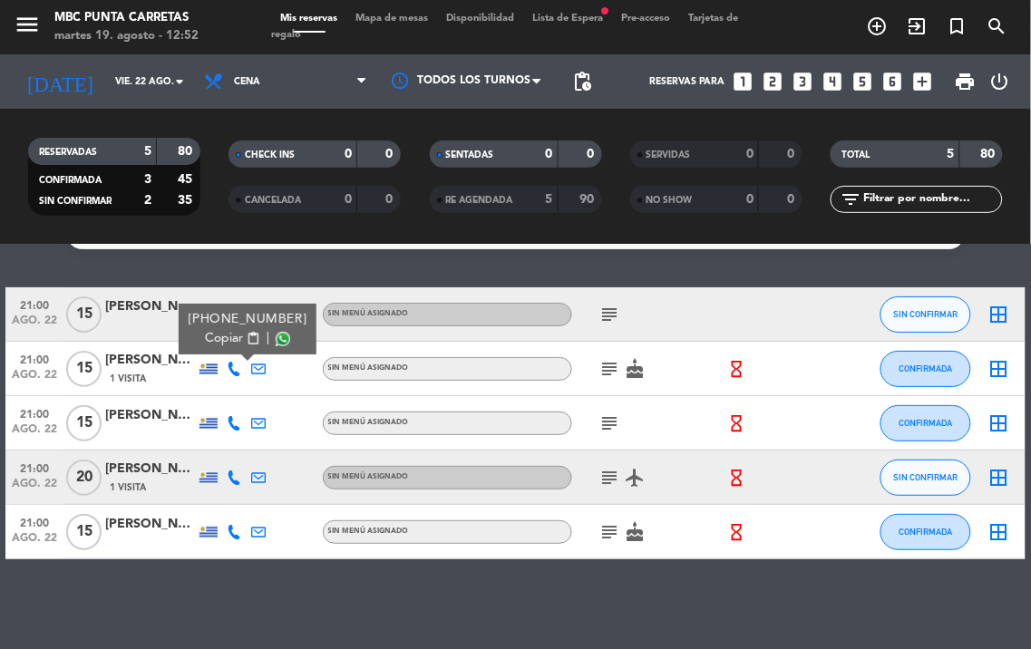
click at [246, 332] on span "content_paste" at bounding box center [253, 339] width 14 height 14
click at [230, 365] on icon at bounding box center [234, 369] width 15 height 15
click at [612, 323] on icon "subject" at bounding box center [610, 315] width 22 height 22
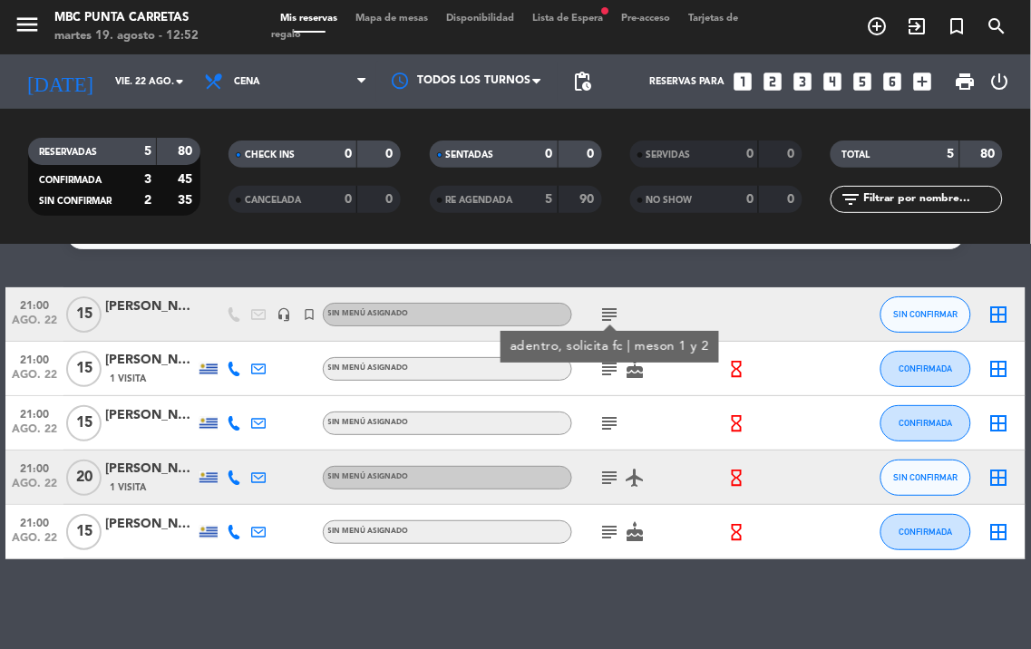
click at [173, 308] on div "[PERSON_NAME] amigo fc" at bounding box center [150, 307] width 91 height 21
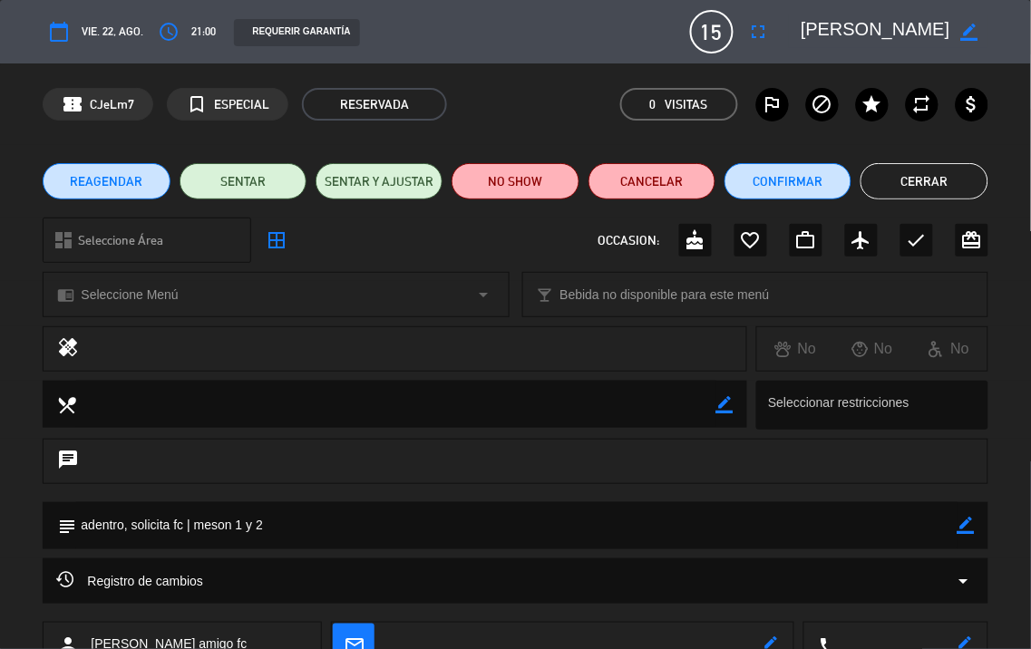
click at [918, 177] on button "Cerrar" at bounding box center [924, 181] width 127 height 36
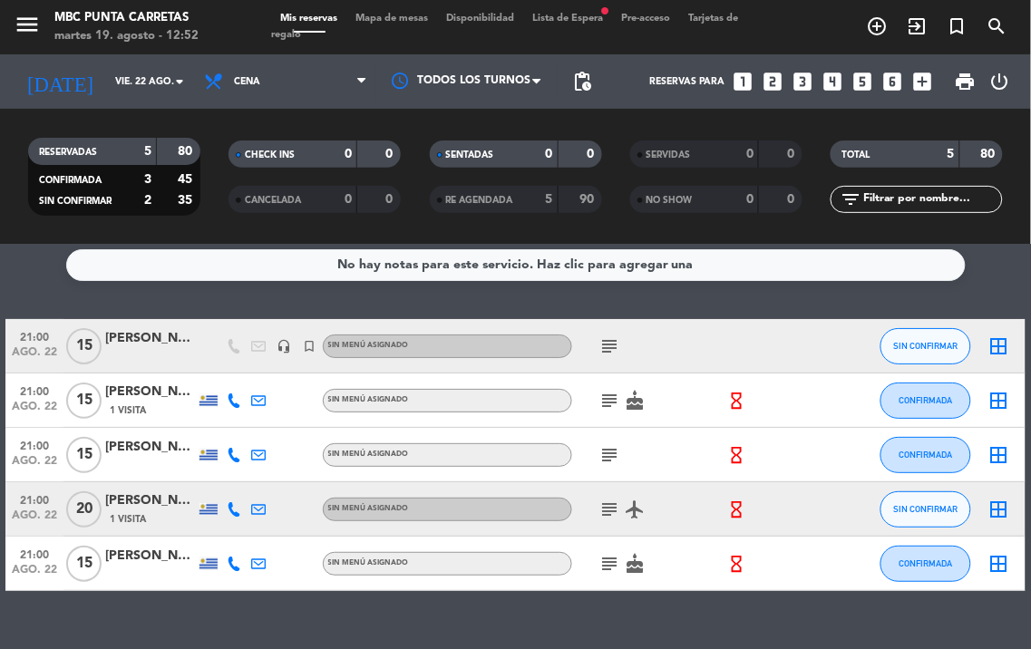
scroll to position [0, 0]
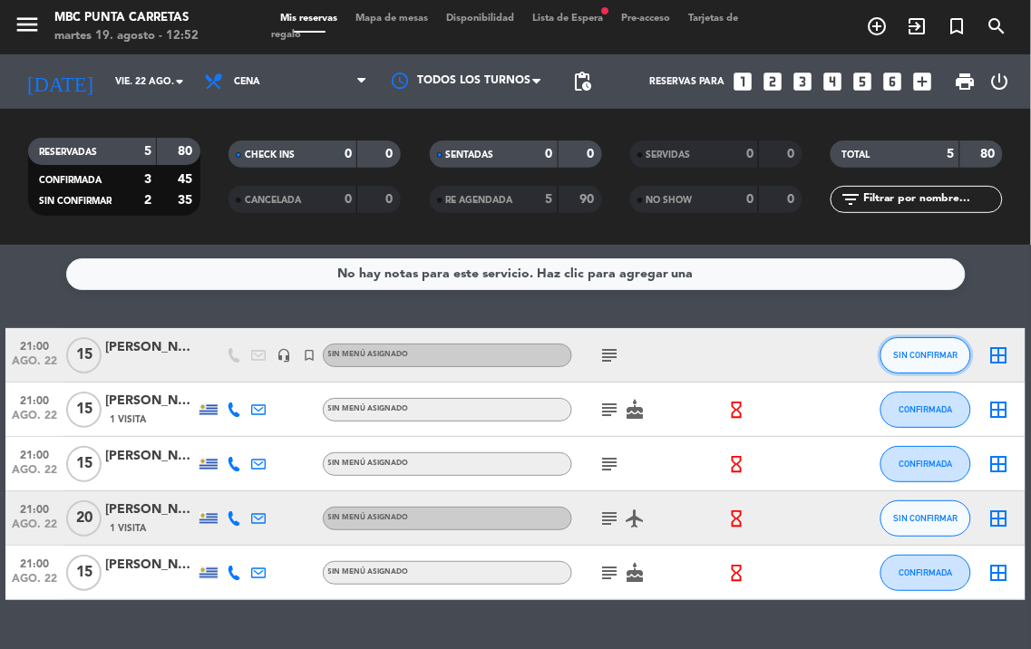
click at [928, 367] on button "SIN CONFIRMAR" at bounding box center [926, 355] width 91 height 36
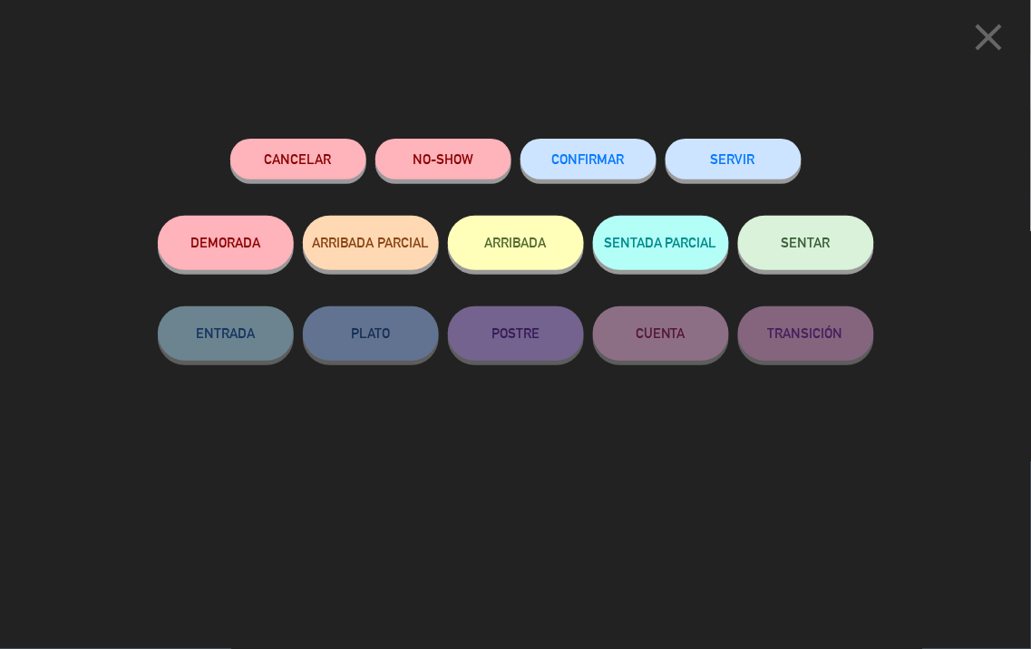
click at [627, 139] on div "CONFIRMAR" at bounding box center [589, 177] width 136 height 77
click at [583, 161] on span "CONFIRMAR" at bounding box center [588, 158] width 73 height 15
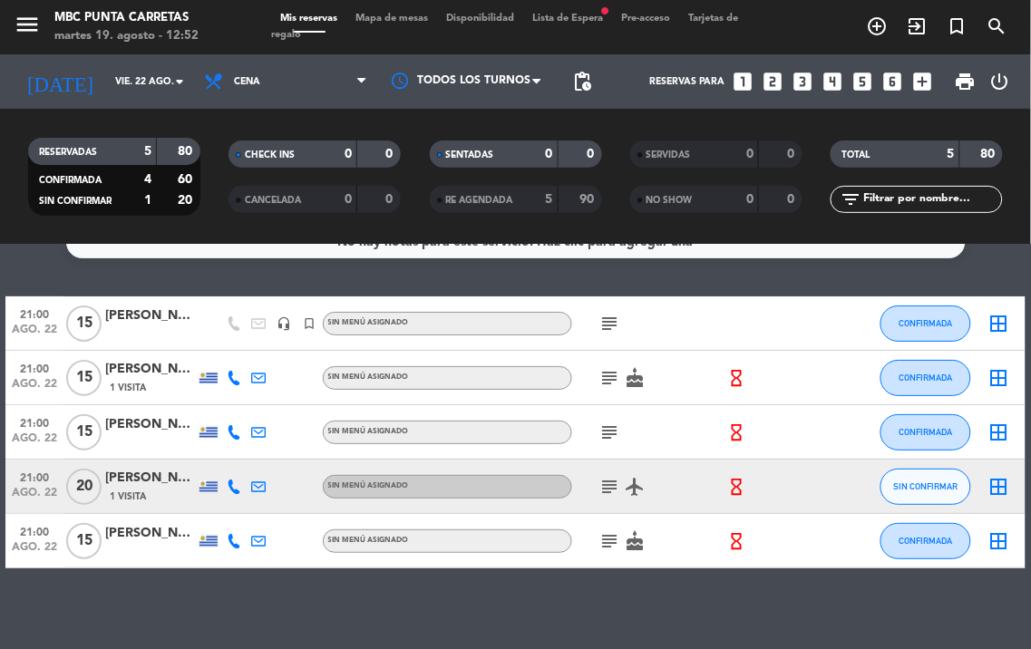
scroll to position [41, 0]
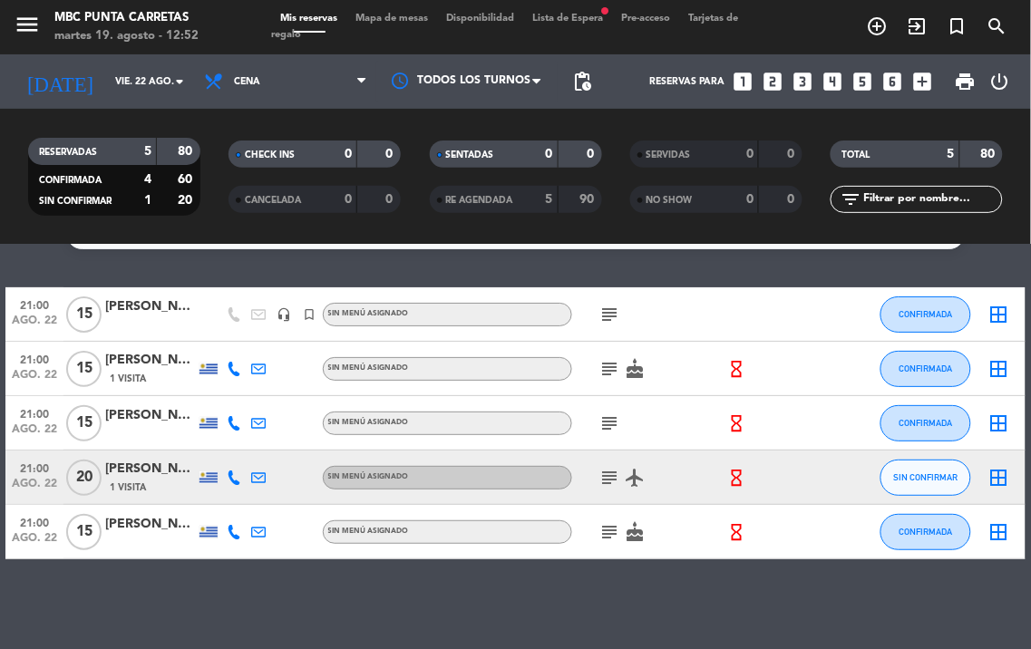
click at [229, 529] on icon at bounding box center [234, 532] width 15 height 15
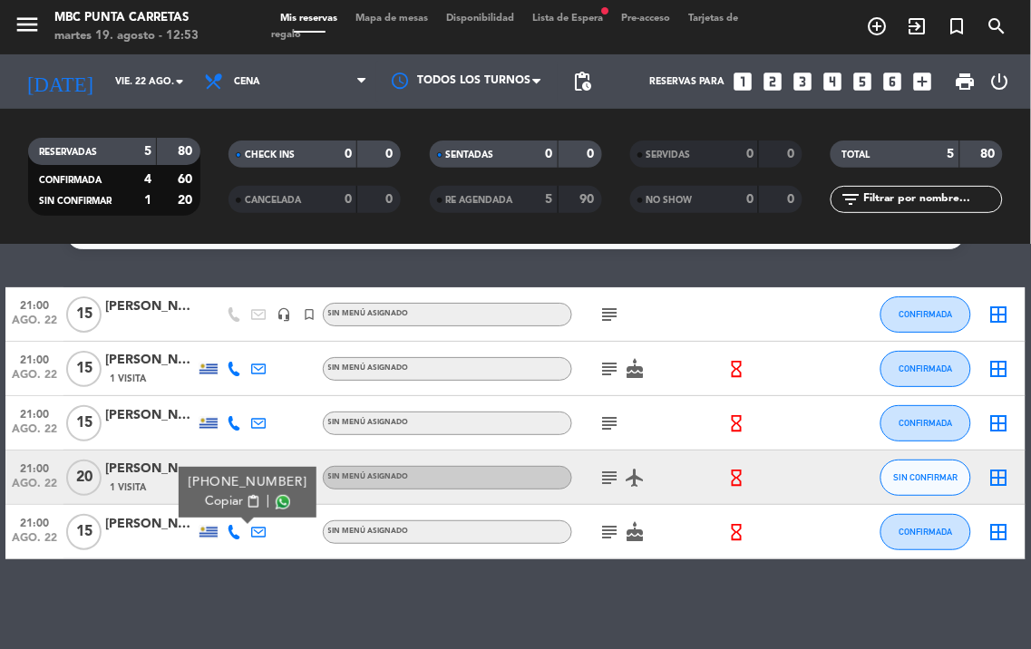
click at [231, 529] on icon at bounding box center [234, 532] width 15 height 15
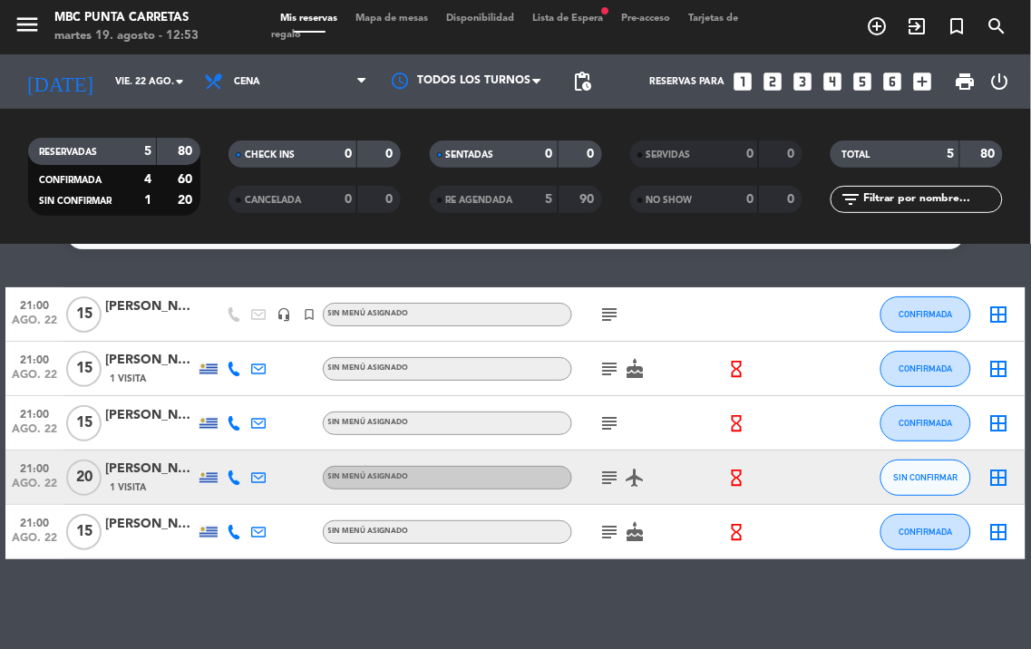
click at [234, 482] on icon at bounding box center [234, 478] width 15 height 15
click at [236, 422] on icon at bounding box center [234, 423] width 15 height 15
click at [177, 420] on div "[PERSON_NAME]" at bounding box center [150, 415] width 91 height 21
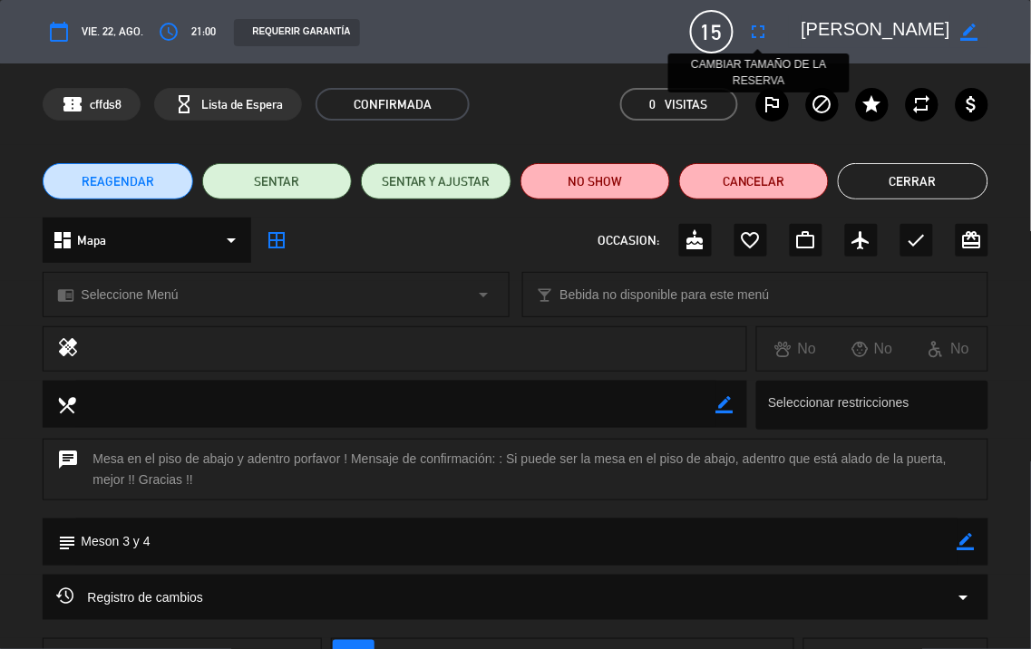
click at [760, 40] on icon "fullscreen" at bounding box center [759, 32] width 22 height 22
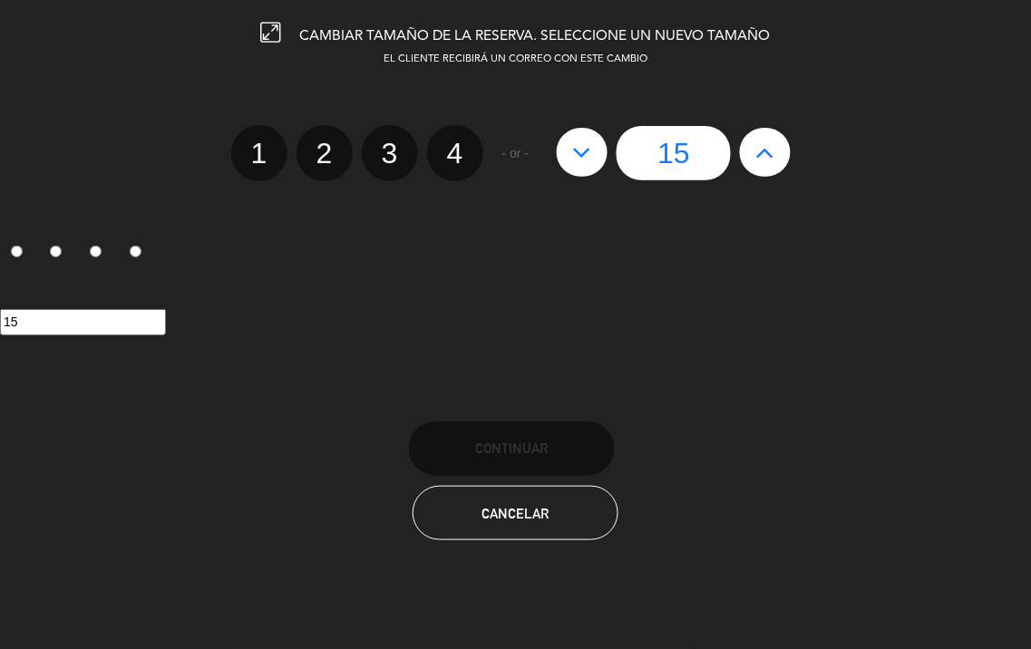
click at [764, 159] on icon at bounding box center [765, 152] width 19 height 29
type input "16"
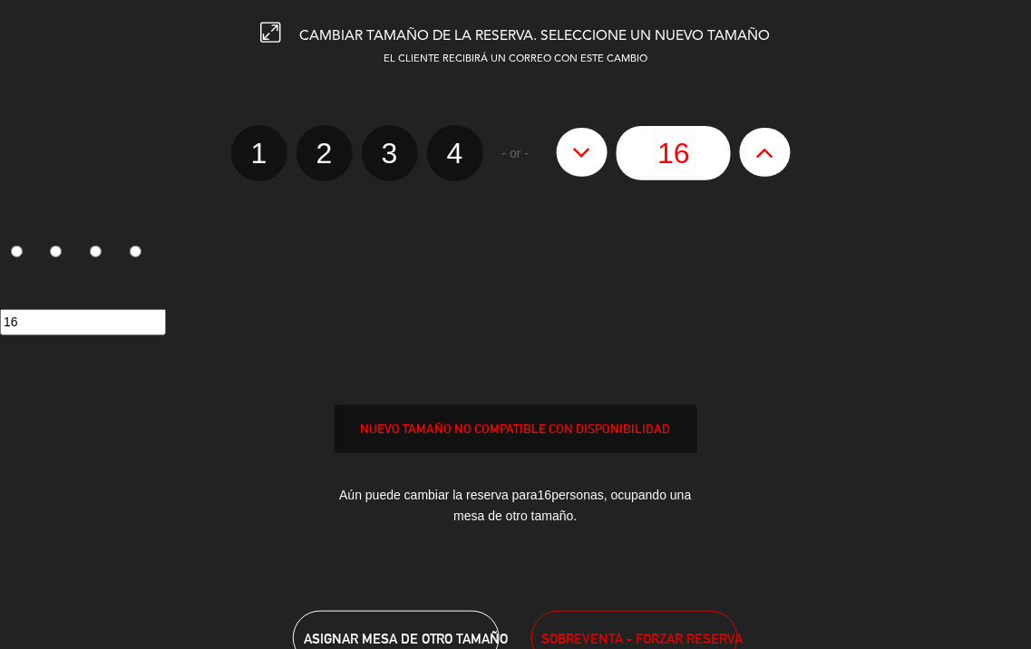
click at [764, 159] on icon at bounding box center [765, 152] width 19 height 29
type input "17"
click at [764, 159] on icon at bounding box center [765, 152] width 19 height 29
type input "18"
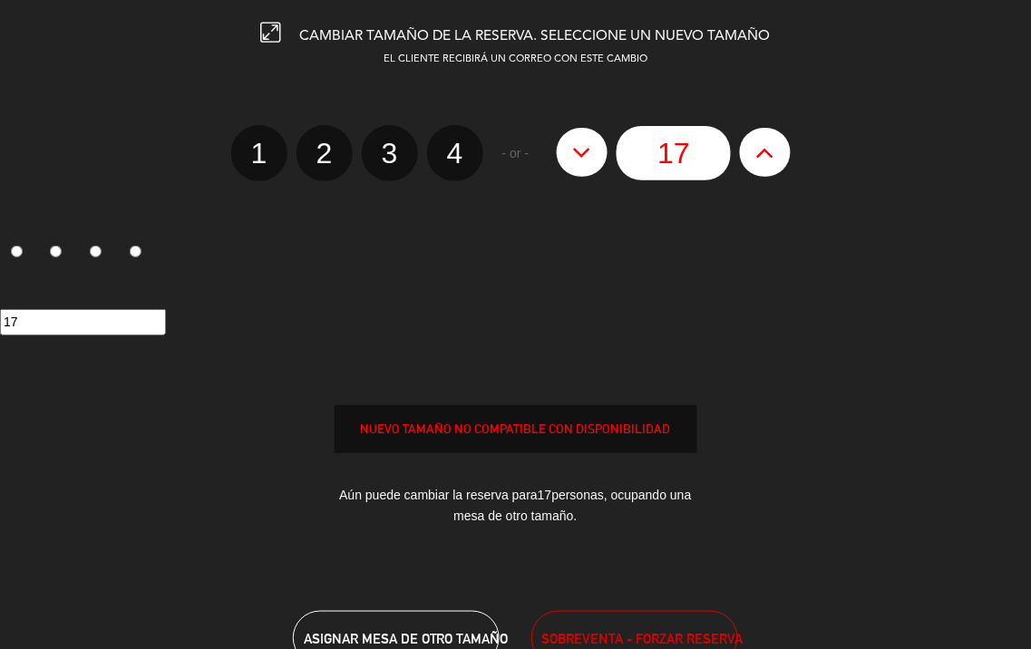
type input "18"
click at [764, 159] on icon at bounding box center [765, 152] width 19 height 29
type input "19"
click at [764, 159] on icon at bounding box center [765, 152] width 19 height 29
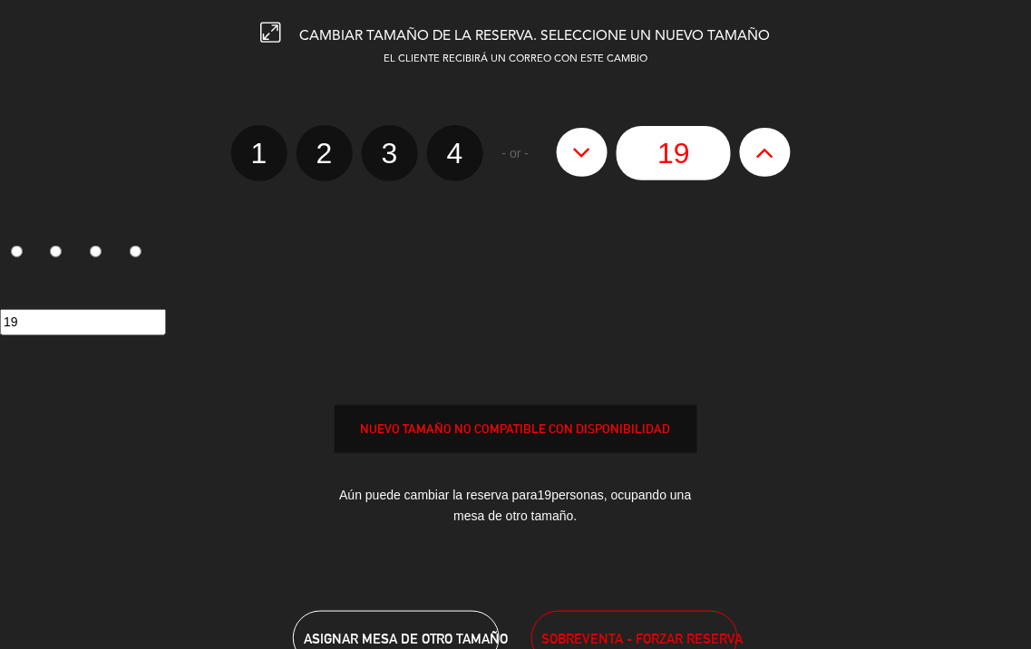
type input "20"
click at [618, 618] on button "SOBREVENTA - FORZAR RESERVA" at bounding box center [634, 638] width 206 height 54
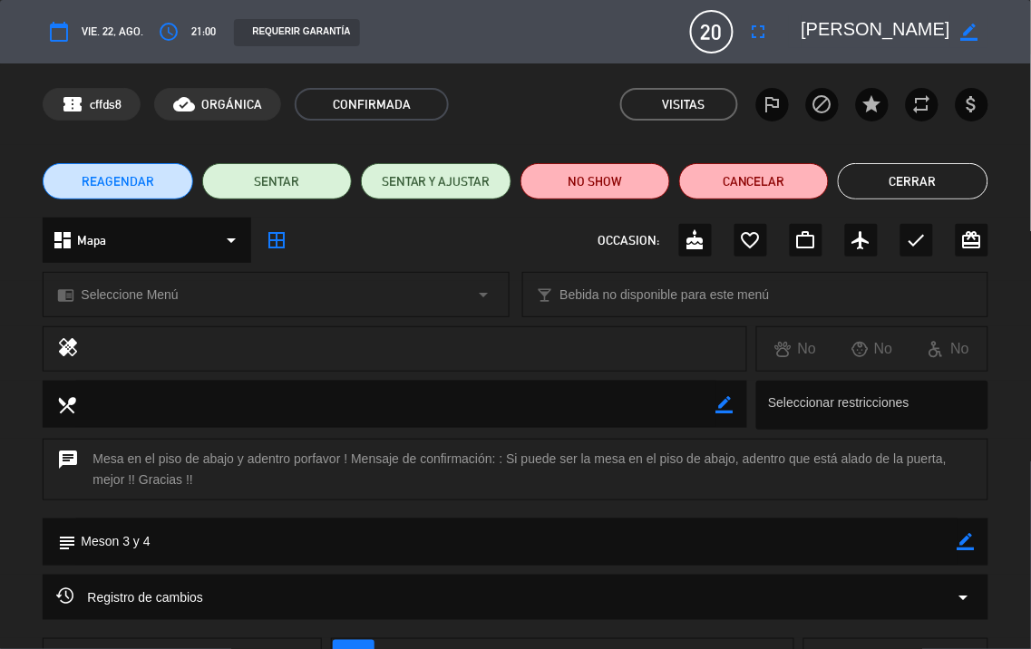
click at [963, 539] on icon "border_color" at bounding box center [966, 541] width 17 height 17
click at [934, 548] on textarea at bounding box center [516, 542] width 881 height 46
type textarea "Meson 3 y 4 ///"
click at [968, 536] on icon at bounding box center [966, 541] width 17 height 17
click at [919, 193] on button "Cerrar" at bounding box center [913, 181] width 150 height 36
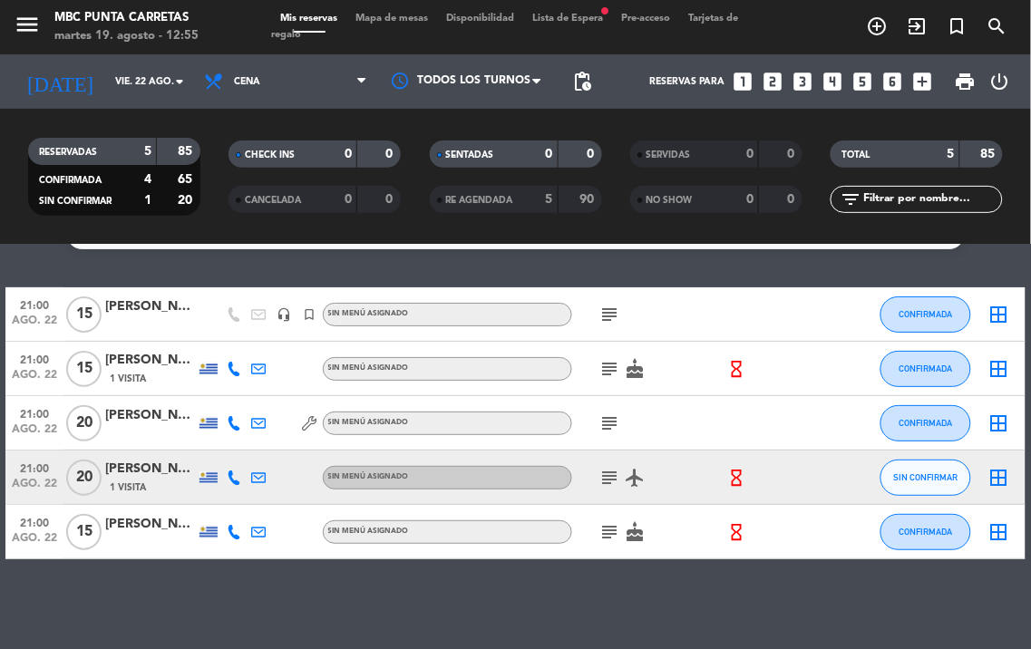
click at [230, 364] on icon at bounding box center [234, 369] width 15 height 15
click at [236, 373] on icon at bounding box center [234, 369] width 15 height 15
click at [229, 424] on icon at bounding box center [234, 423] width 15 height 15
click at [603, 315] on icon "subject" at bounding box center [610, 315] width 22 height 22
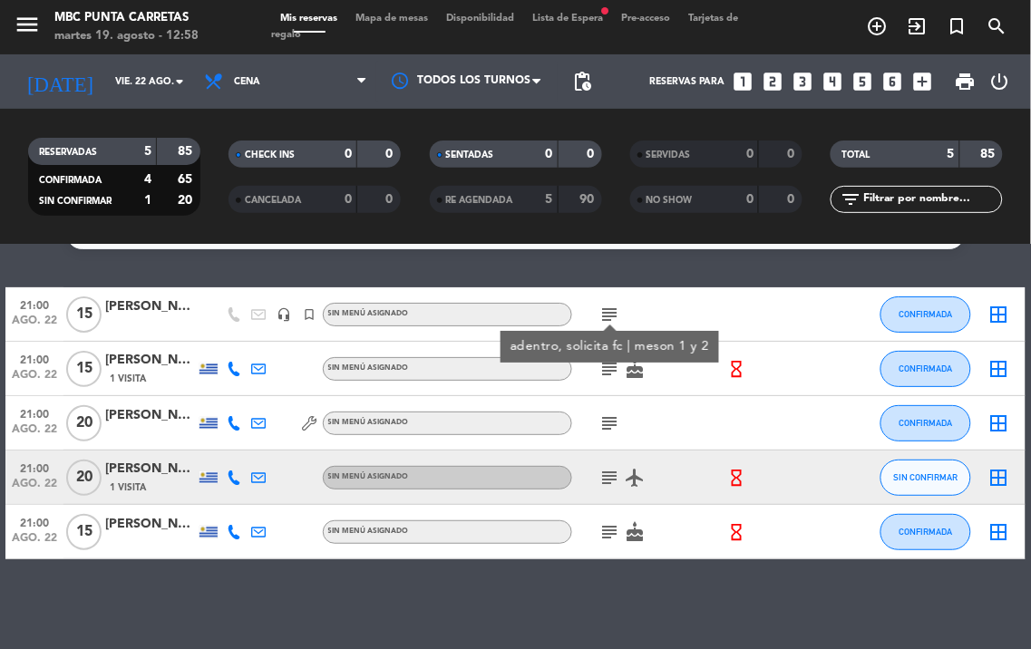
click at [603, 315] on icon "subject" at bounding box center [610, 315] width 22 height 22
click at [606, 350] on div "subject cake" at bounding box center [648, 369] width 152 height 54
click at [606, 354] on div "subject cake" at bounding box center [648, 369] width 152 height 54
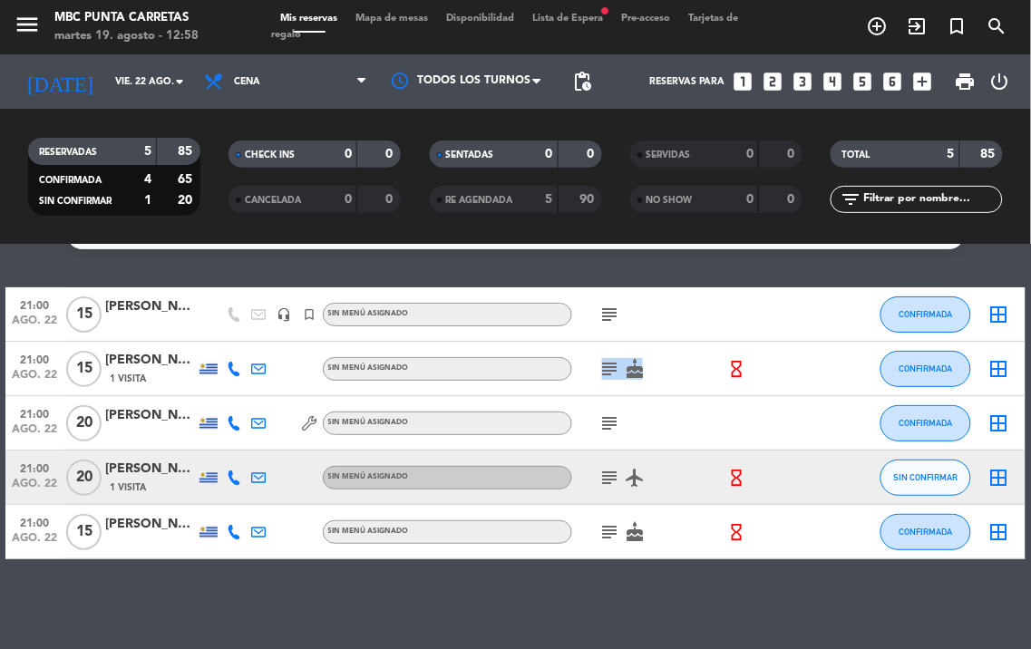
click at [604, 364] on icon "subject" at bounding box center [610, 369] width 22 height 22
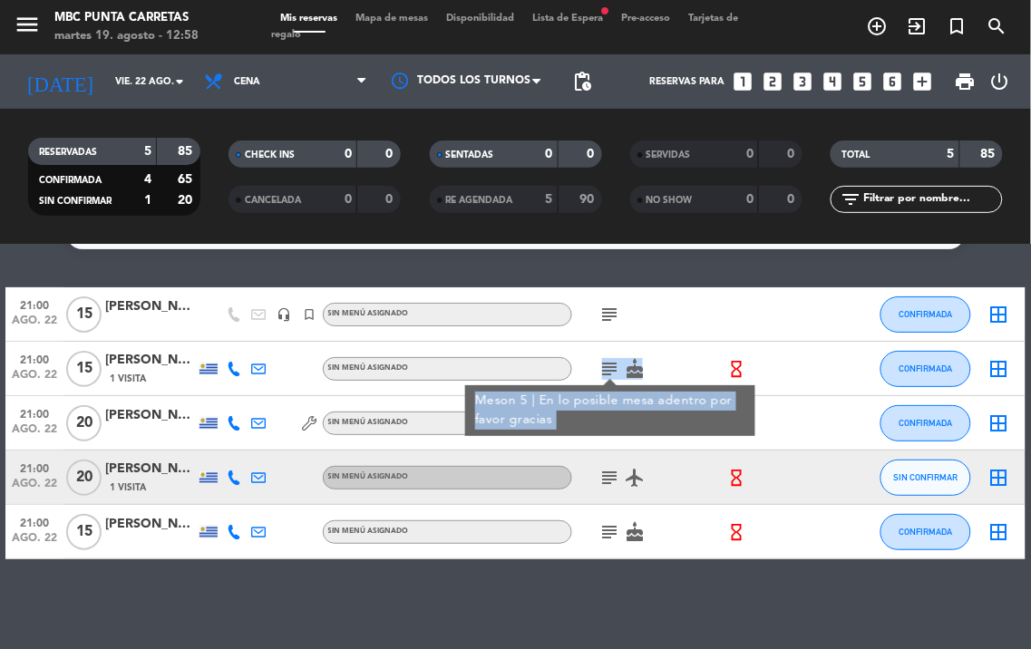
click at [604, 364] on icon "subject" at bounding box center [610, 369] width 22 height 22
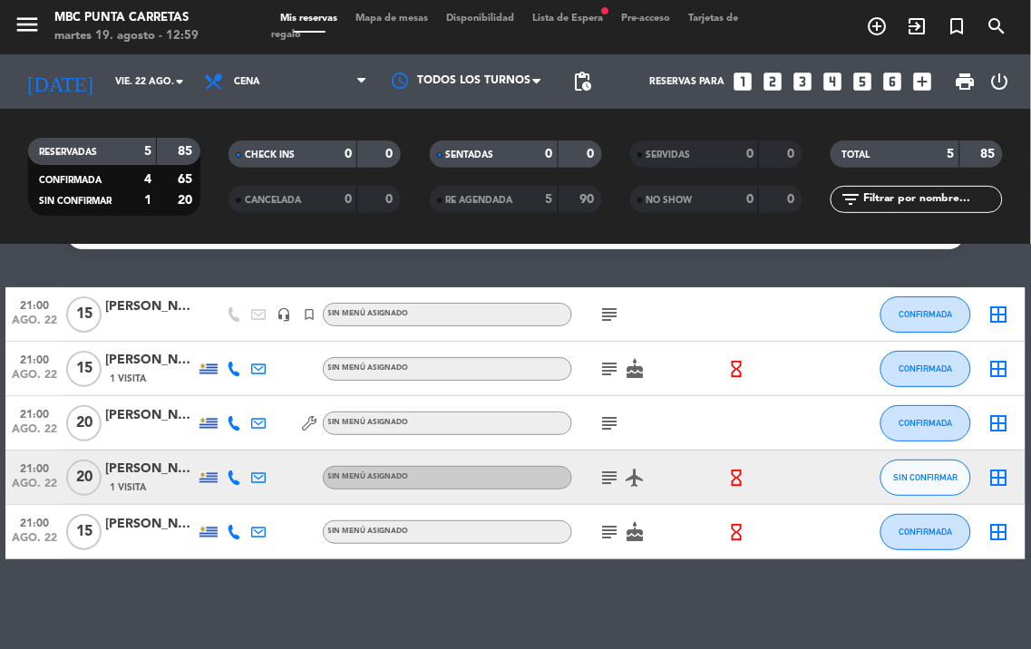
click at [168, 360] on div "[PERSON_NAME]" at bounding box center [150, 360] width 91 height 21
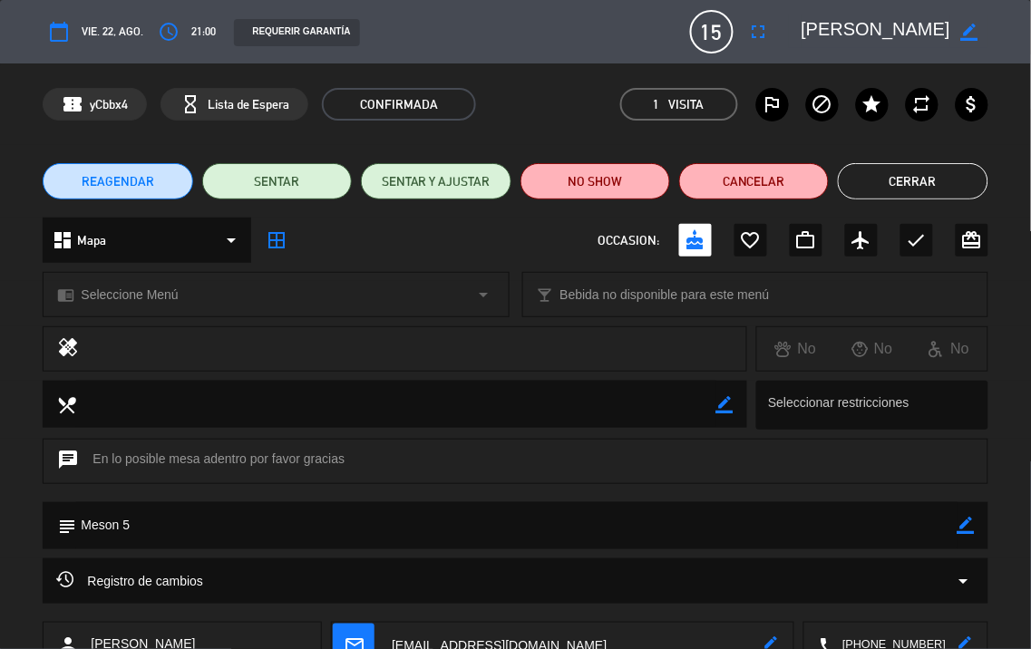
click at [965, 522] on icon "border_color" at bounding box center [966, 525] width 17 height 17
click at [899, 519] on textarea at bounding box center [516, 525] width 881 height 46
type textarea "Meson 5 ///"
click at [974, 522] on icon at bounding box center [966, 525] width 17 height 17
click at [949, 176] on button "Cerrar" at bounding box center [913, 181] width 150 height 36
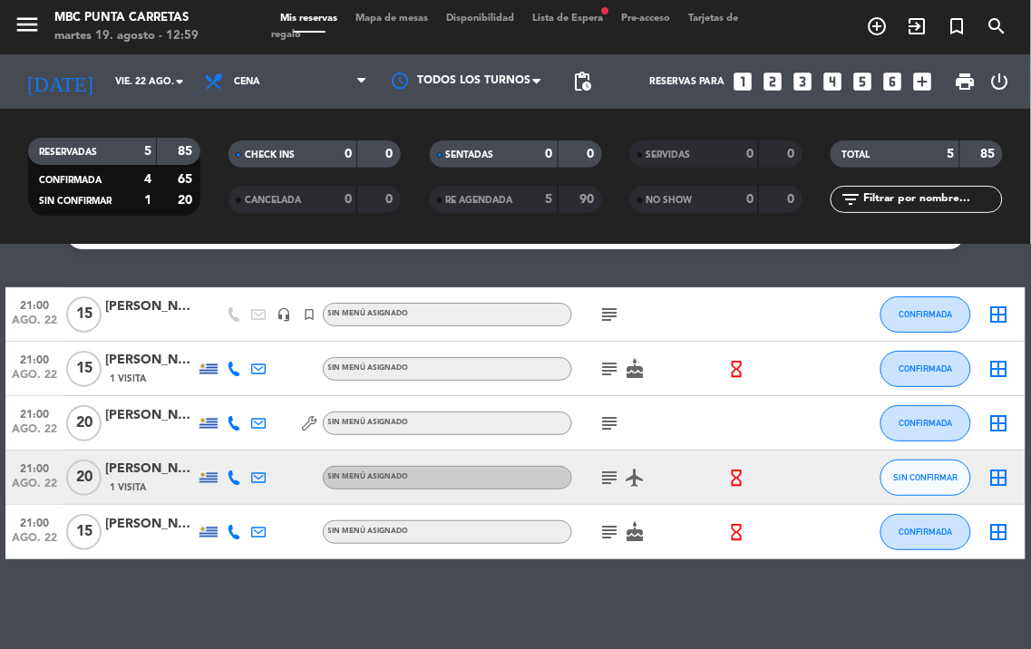
click at [617, 427] on icon "subject" at bounding box center [610, 424] width 22 height 22
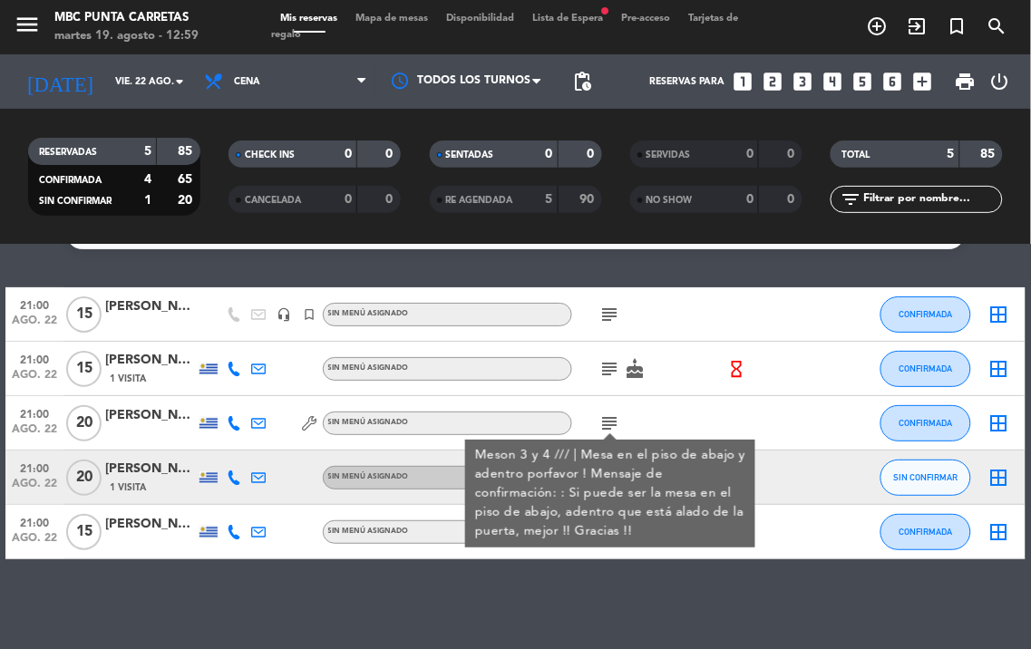
click at [618, 373] on icon "subject" at bounding box center [610, 369] width 22 height 22
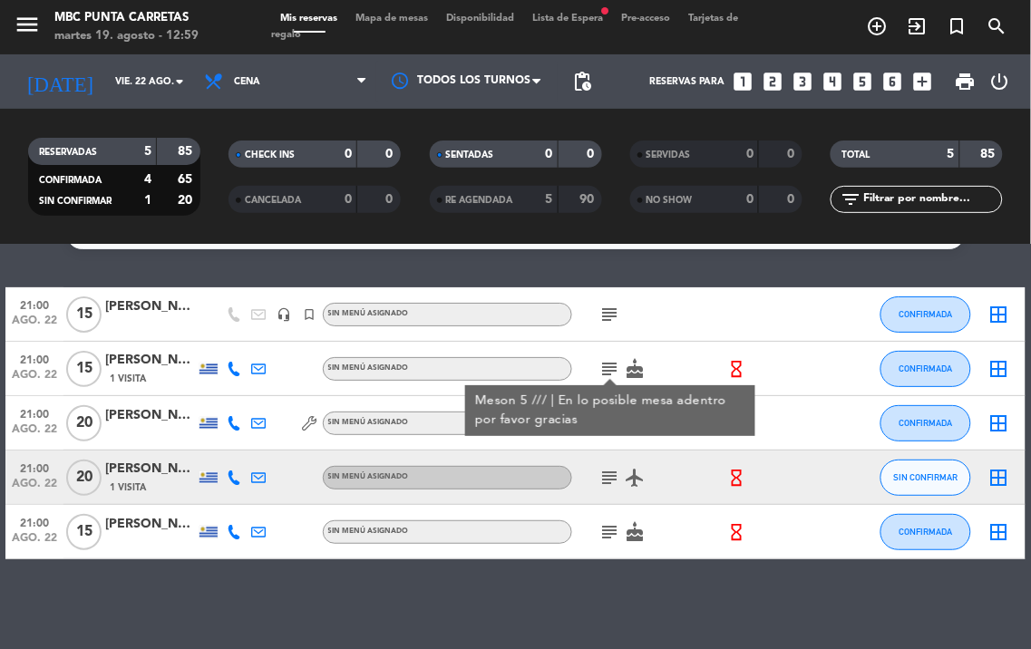
click at [618, 373] on icon "subject" at bounding box center [610, 369] width 22 height 22
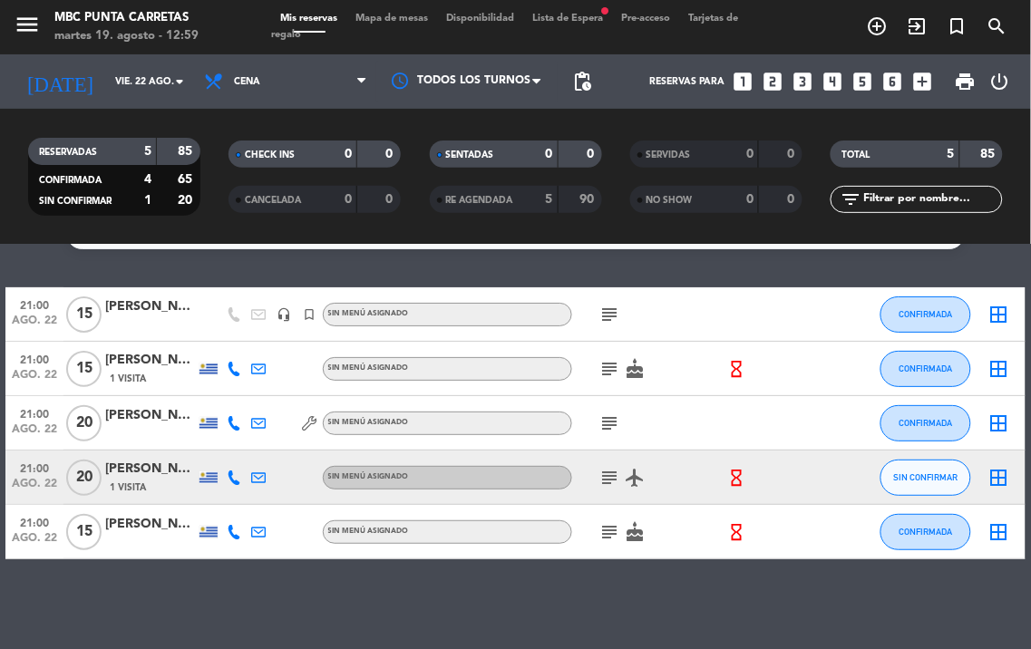
click at [603, 417] on icon "subject" at bounding box center [610, 424] width 22 height 22
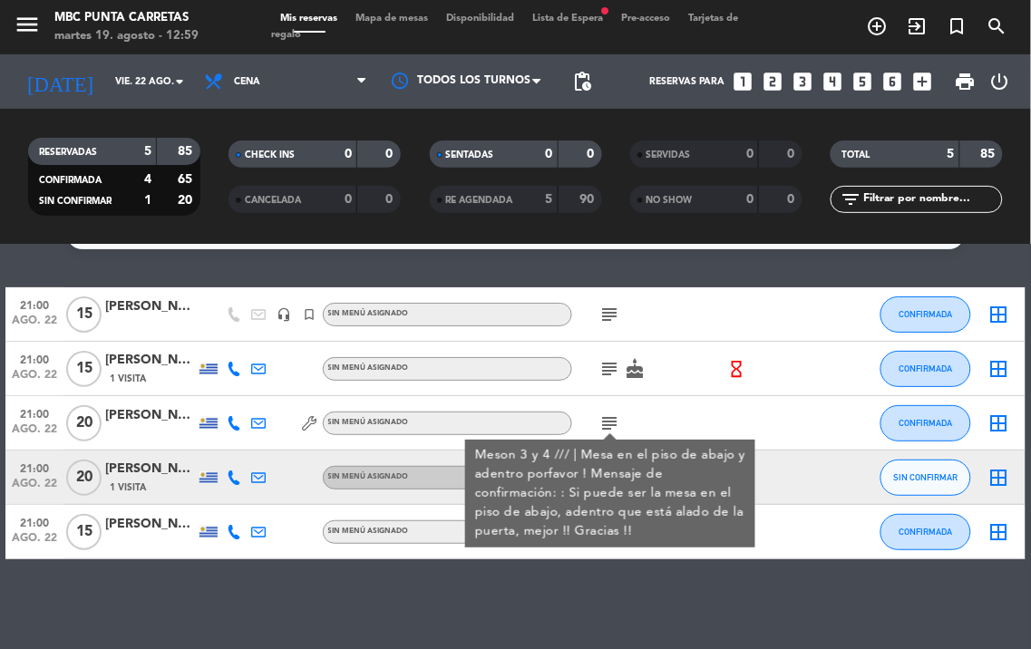
click at [603, 417] on icon "subject" at bounding box center [610, 424] width 22 height 22
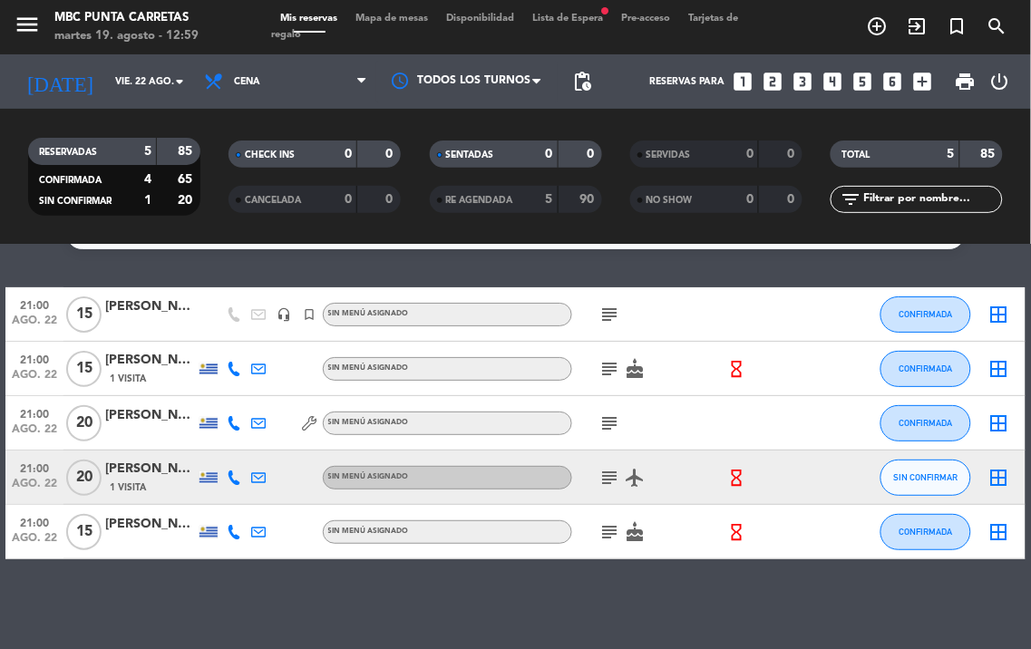
click at [604, 468] on icon "subject" at bounding box center [610, 478] width 22 height 22
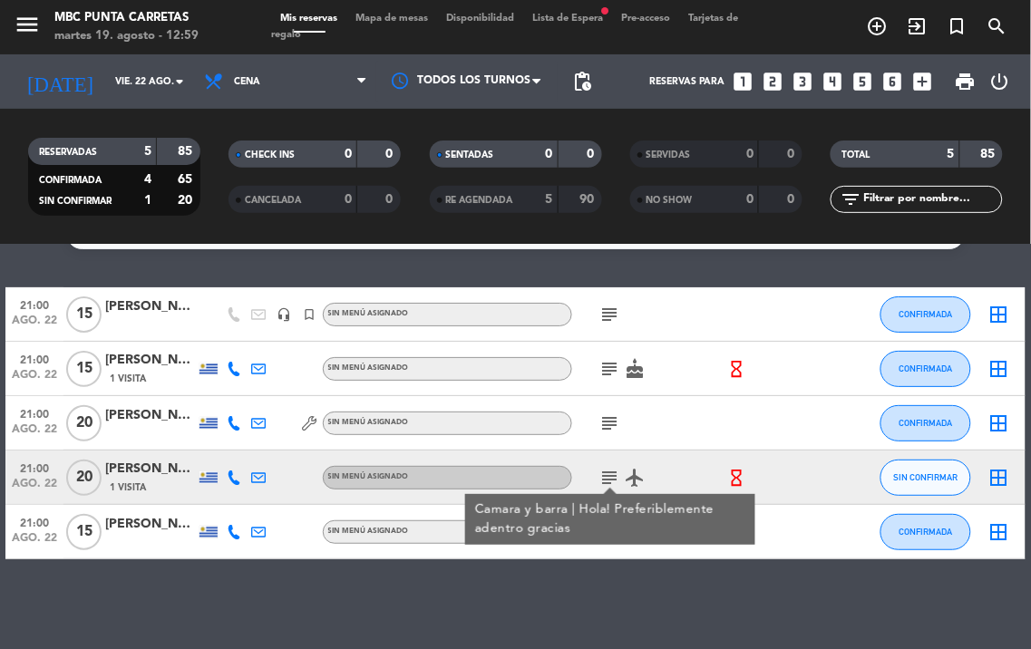
click at [604, 468] on icon "subject" at bounding box center [610, 478] width 22 height 22
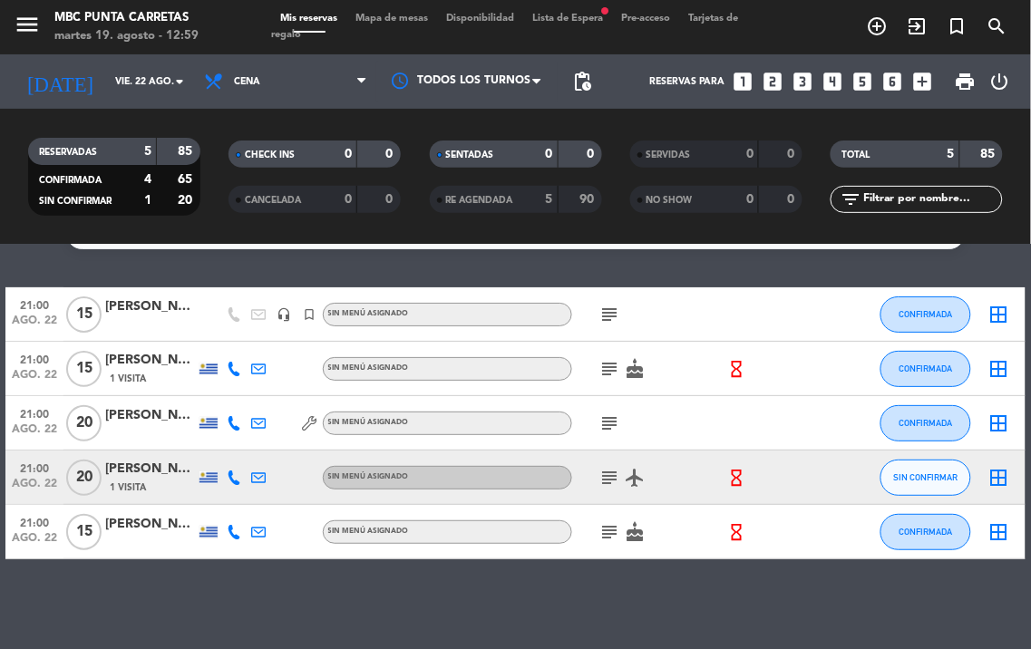
click at [603, 521] on icon "subject" at bounding box center [610, 532] width 22 height 22
click at [139, 536] on div at bounding box center [150, 542] width 91 height 15
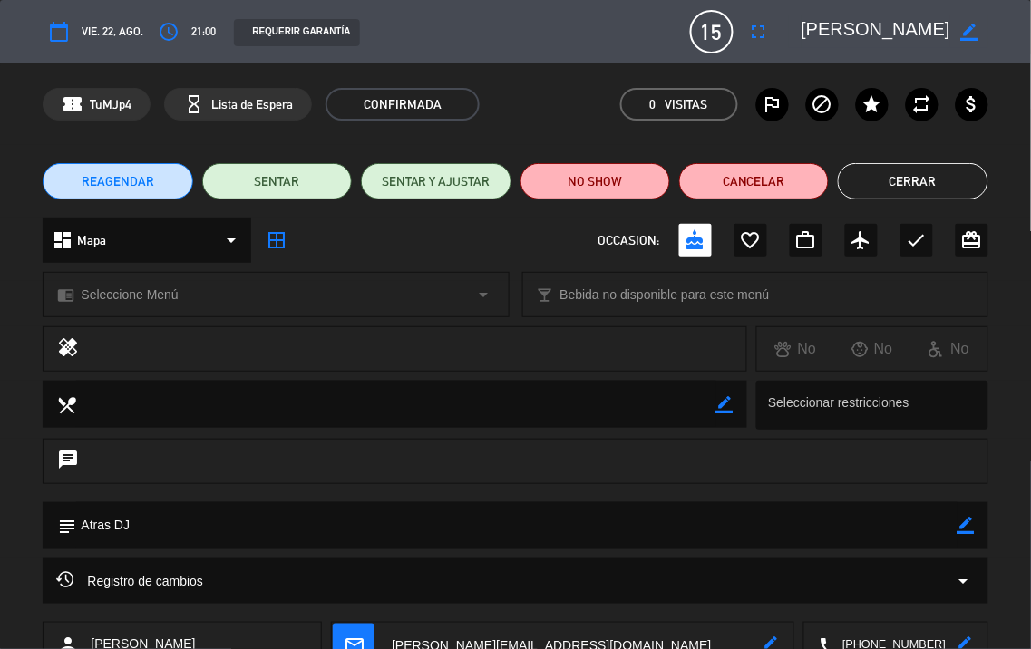
drag, startPoint x: 972, startPoint y: 528, endPoint x: 903, endPoint y: 528, distance: 68.9
click at [971, 528] on icon "border_color" at bounding box center [966, 525] width 17 height 17
click at [903, 528] on textarea at bounding box center [516, 525] width 881 height 46
type textarea "Atras DJ///"
click at [973, 526] on icon at bounding box center [966, 525] width 17 height 17
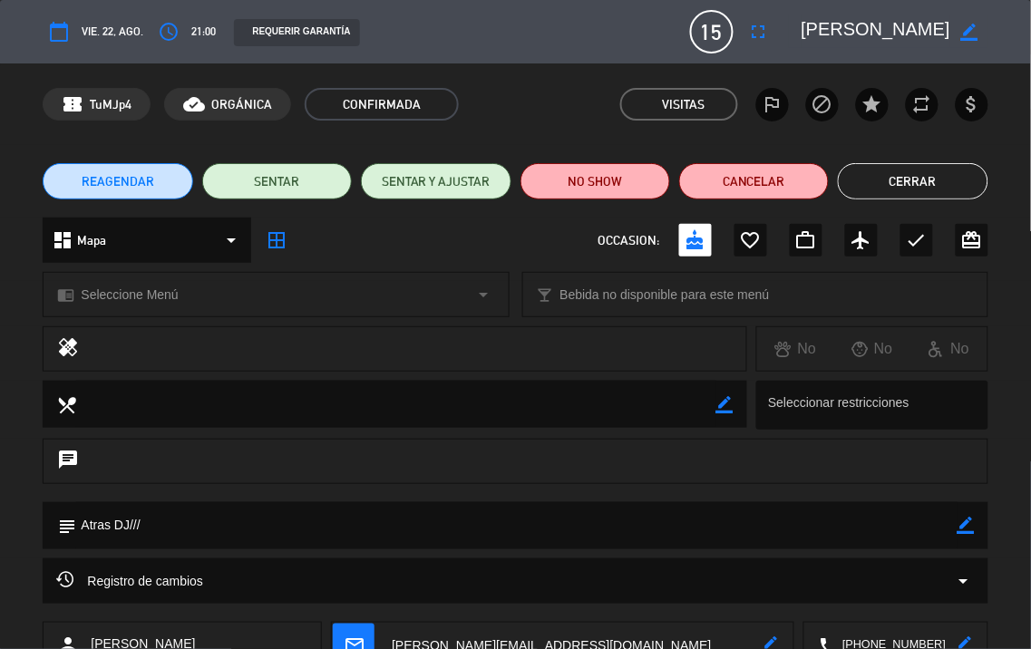
click at [854, 179] on button "Cerrar" at bounding box center [913, 181] width 150 height 36
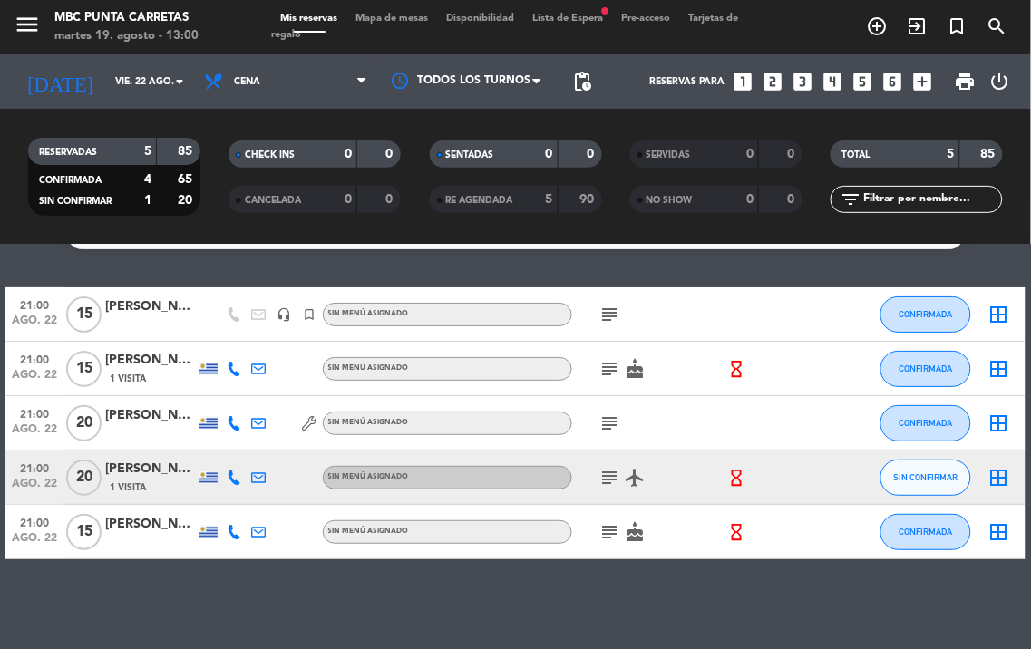
click at [619, 464] on div "subject airplanemode_active" at bounding box center [648, 478] width 152 height 54
click at [612, 467] on icon "subject" at bounding box center [610, 478] width 22 height 22
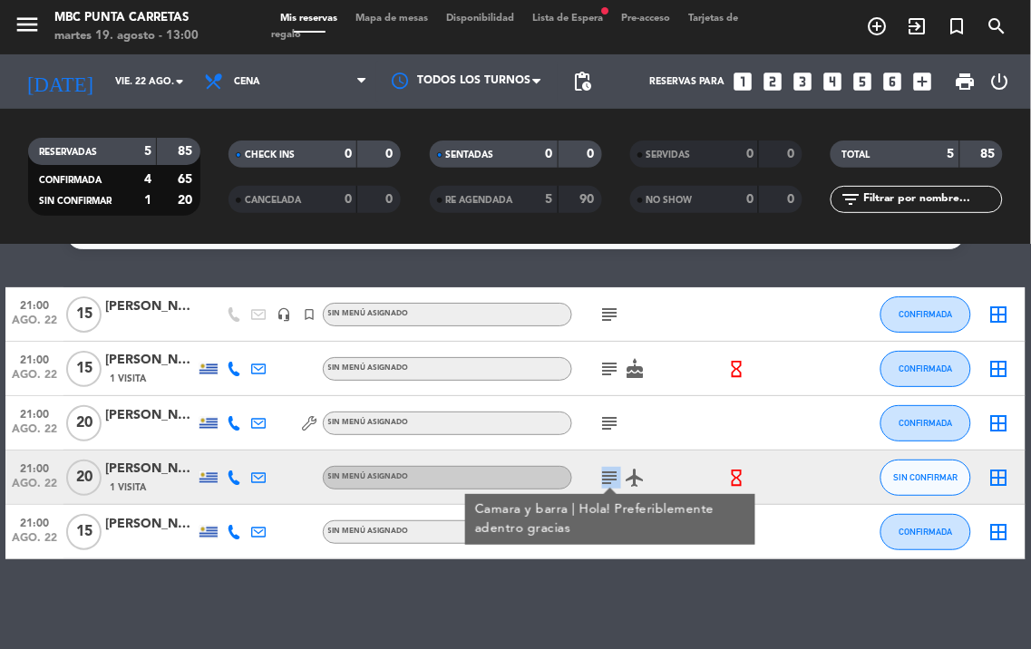
click at [612, 467] on icon "subject" at bounding box center [610, 478] width 22 height 22
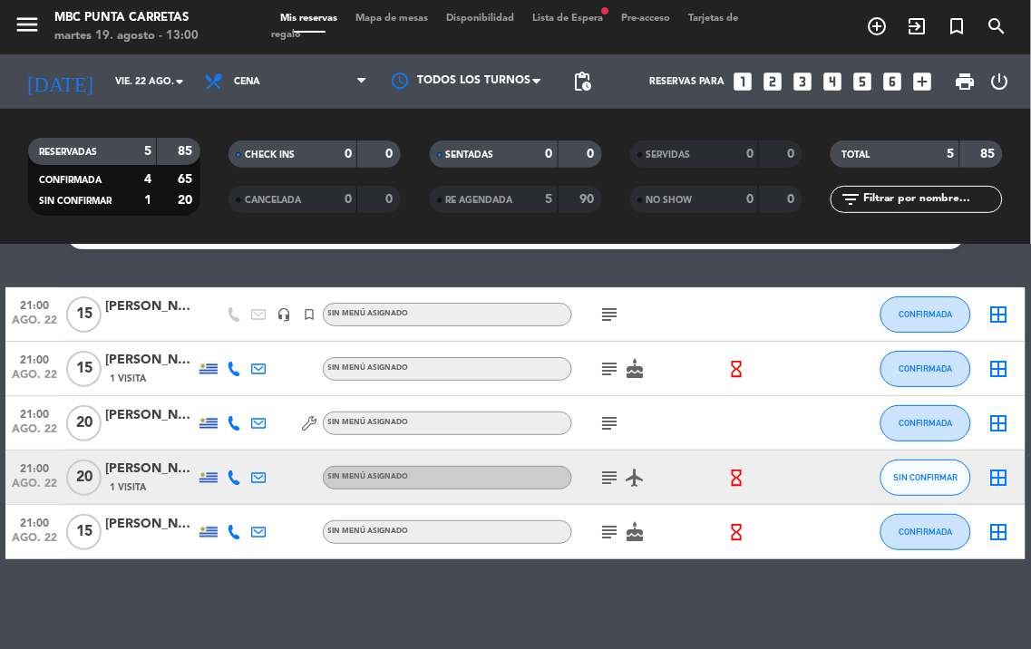
click at [599, 531] on icon "subject" at bounding box center [610, 532] width 22 height 22
click at [619, 426] on icon "subject" at bounding box center [610, 424] width 22 height 22
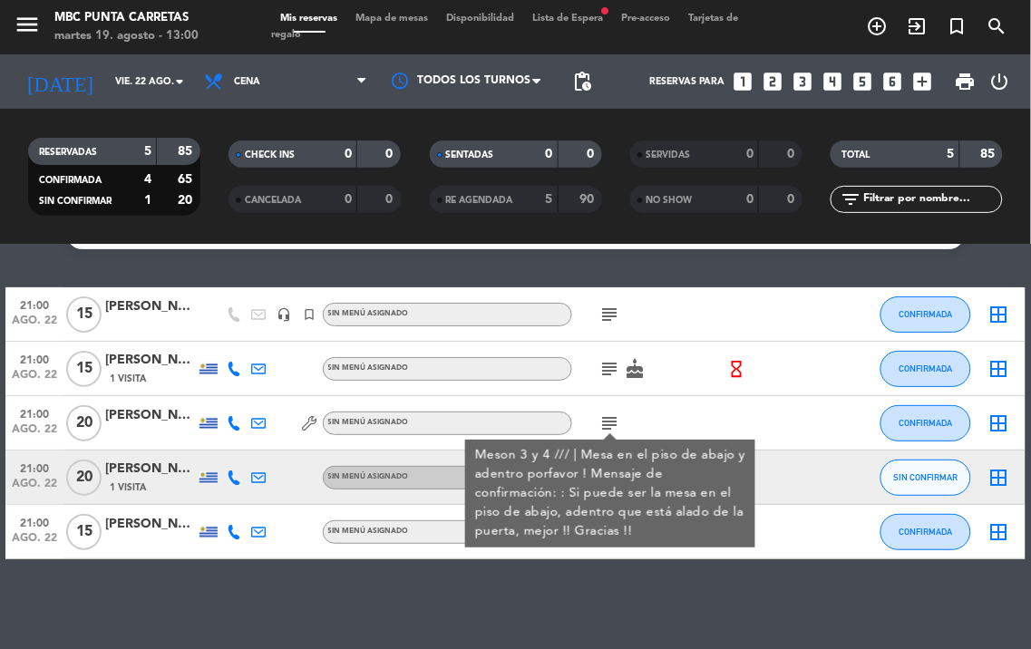
click at [619, 426] on icon "subject" at bounding box center [610, 424] width 22 height 22
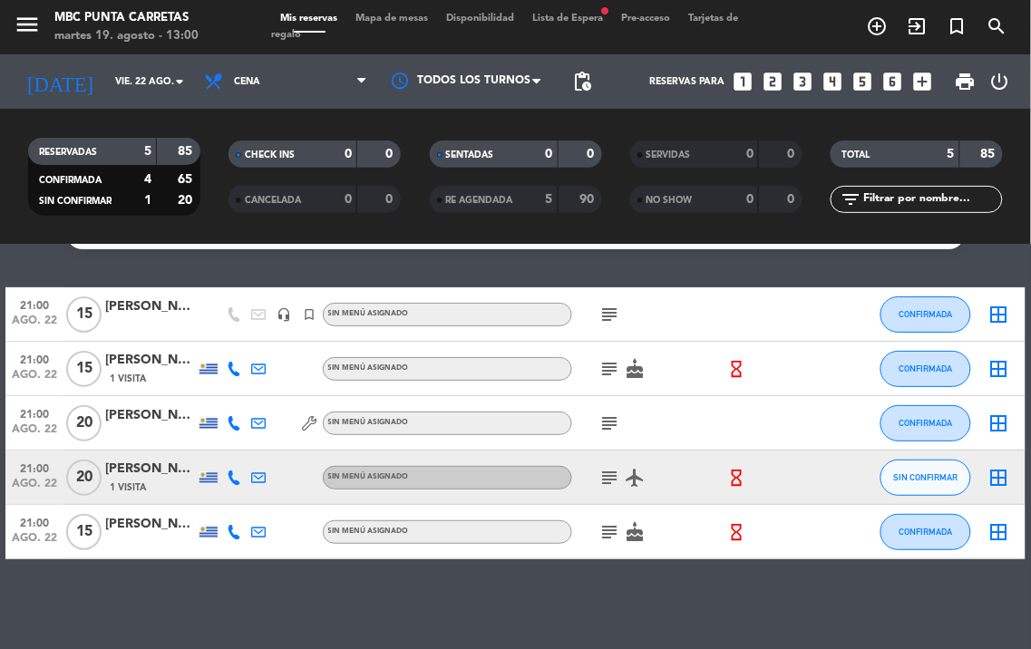
click at [625, 374] on icon "cake" at bounding box center [636, 369] width 22 height 22
click at [613, 373] on icon "subject" at bounding box center [610, 369] width 22 height 22
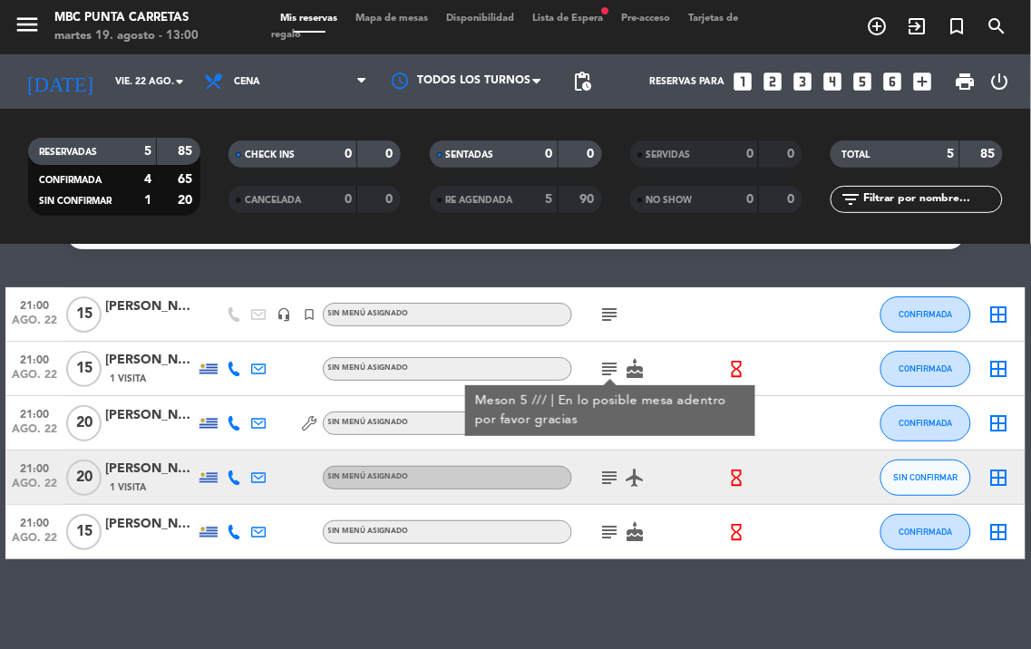
click at [613, 373] on icon "subject" at bounding box center [610, 369] width 22 height 22
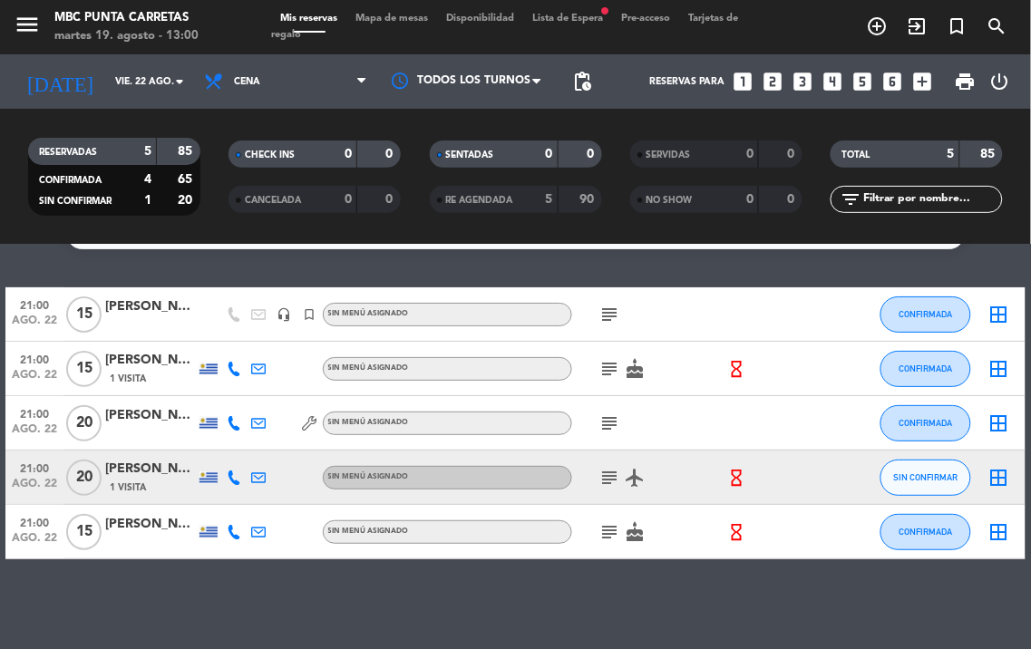
click at [609, 314] on icon "subject" at bounding box center [610, 315] width 22 height 22
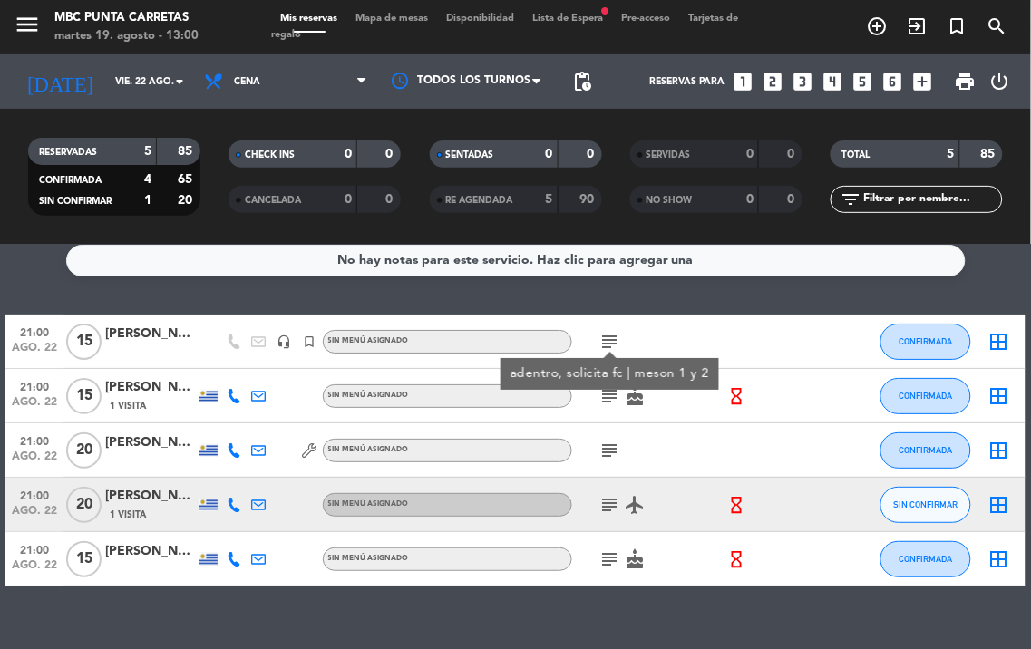
scroll to position [0, 0]
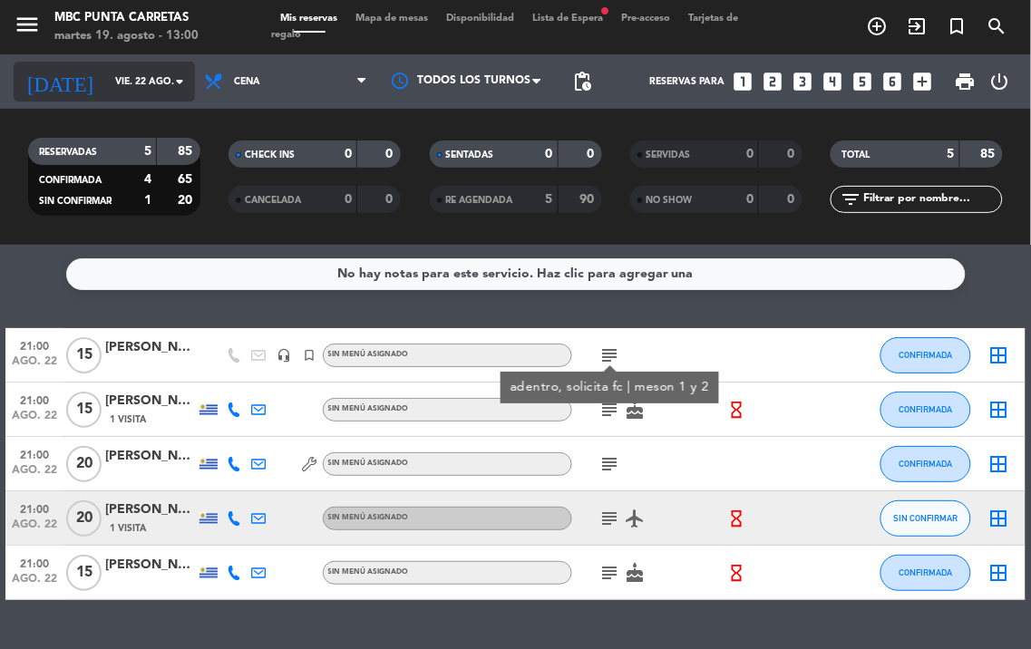
click at [147, 84] on input "vie. 22 ago." at bounding box center [172, 81] width 133 height 29
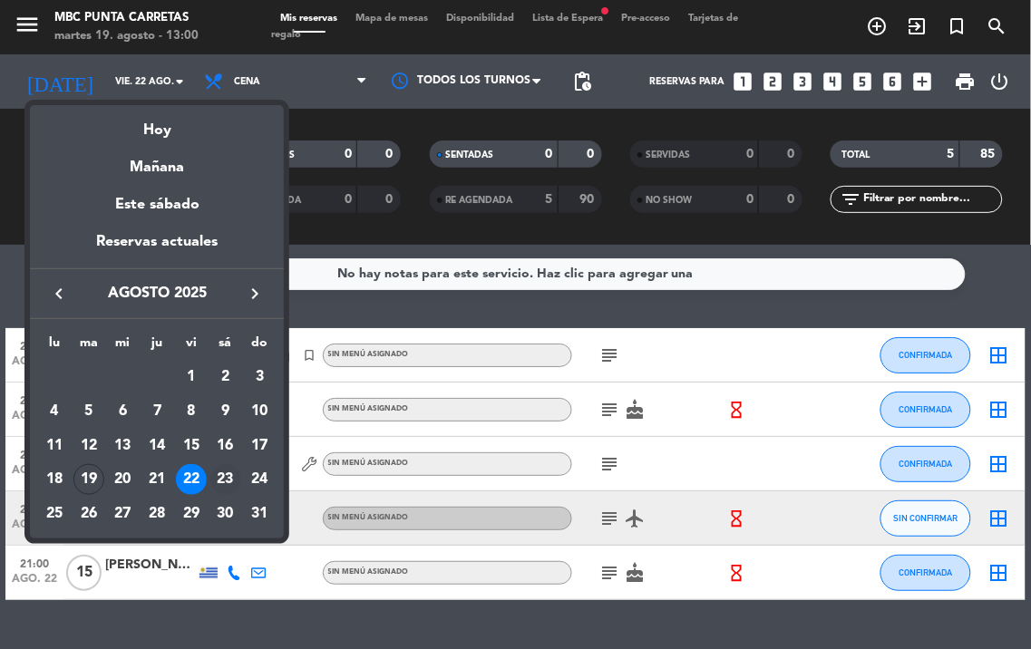
click at [221, 483] on div "23" at bounding box center [225, 479] width 31 height 31
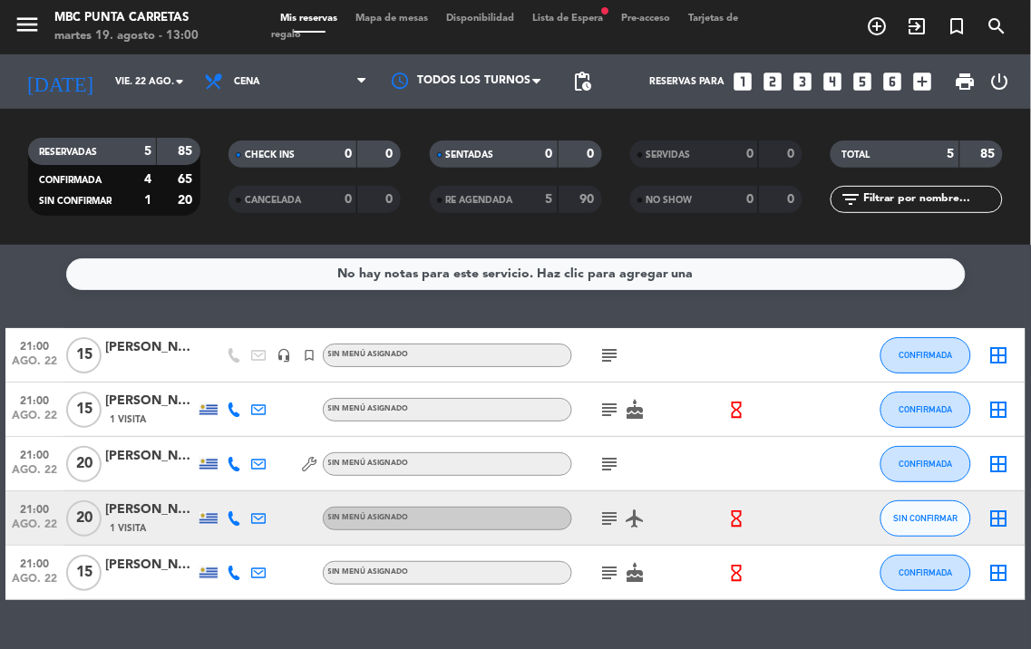
type input "sáb. 23 ago."
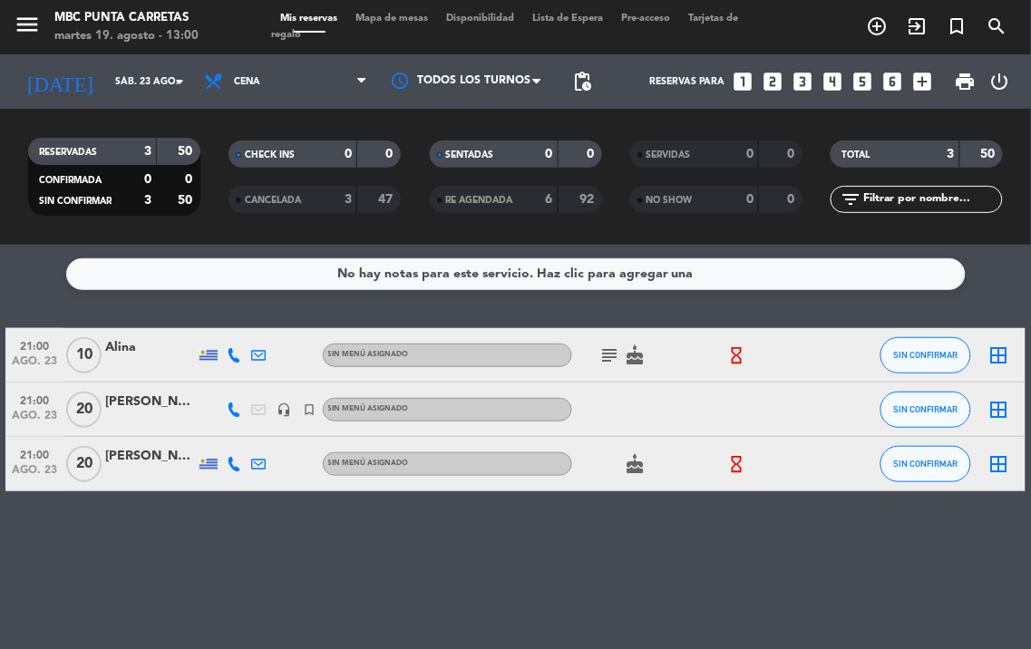
click at [239, 361] on icon at bounding box center [234, 355] width 15 height 15
click at [246, 319] on span "content_paste" at bounding box center [253, 325] width 14 height 14
click at [238, 403] on icon at bounding box center [234, 410] width 15 height 15
click at [238, 375] on span "content_paste" at bounding box center [239, 380] width 14 height 14
click at [229, 464] on icon at bounding box center [234, 464] width 15 height 15
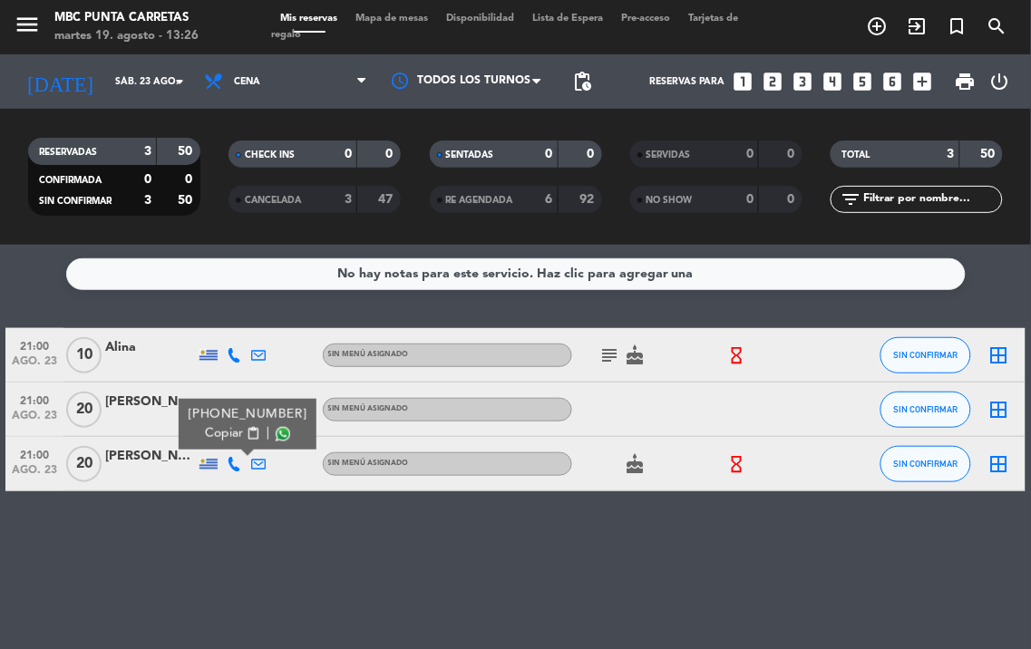
click at [246, 427] on span "content_paste" at bounding box center [253, 434] width 14 height 14
